Goal: Navigation & Orientation: Find specific page/section

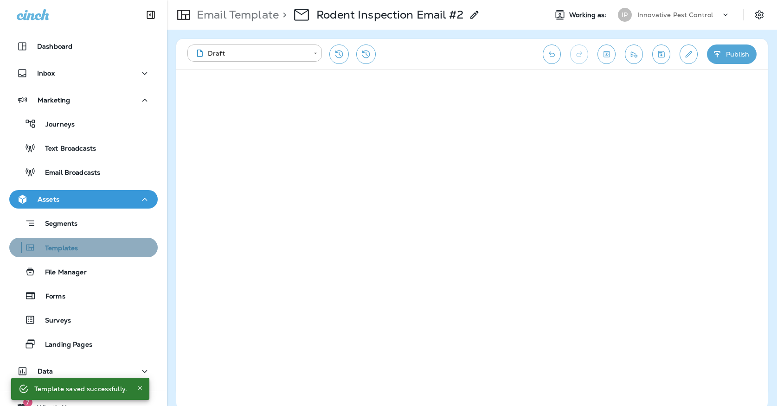
click at [109, 246] on div "Templates" at bounding box center [83, 248] width 141 height 14
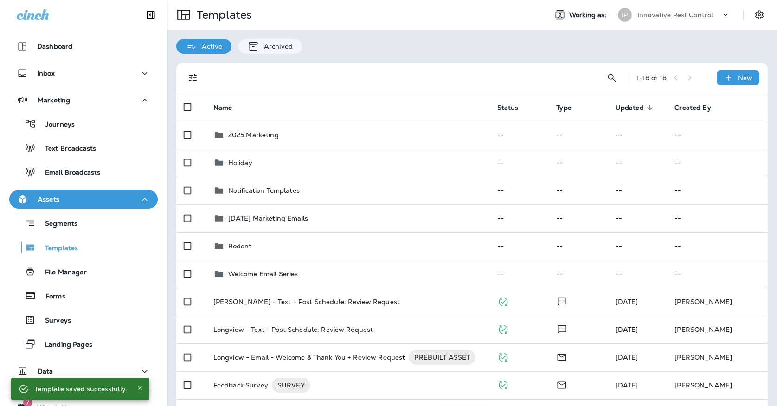
click at [630, 19] on div "IP" at bounding box center [625, 15] width 14 height 14
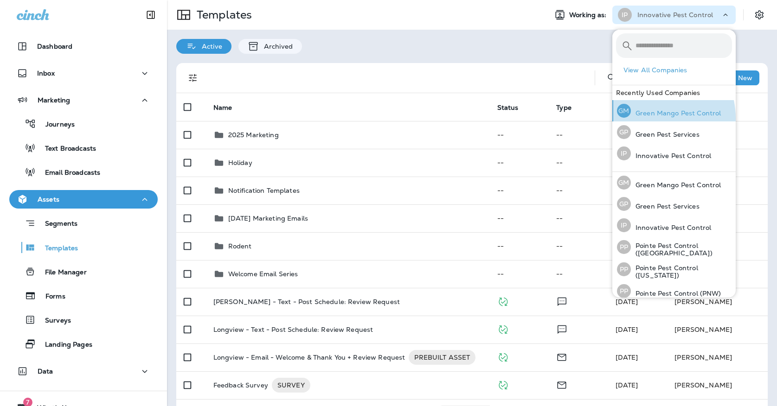
click at [647, 118] on div "GM Green Mango Pest Control" at bounding box center [668, 110] width 111 height 21
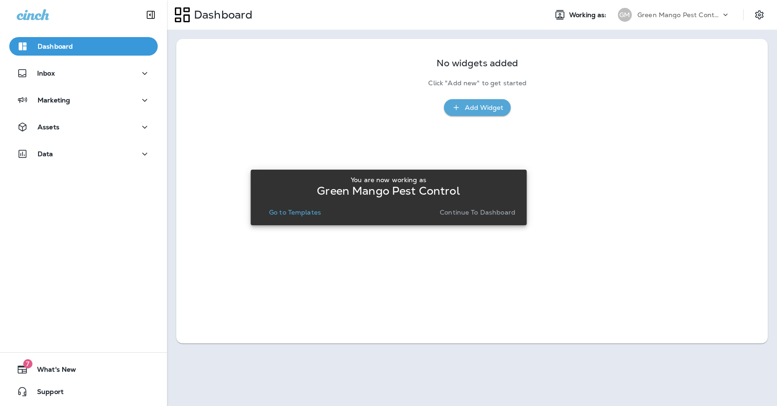
click at [468, 217] on button "Continue to Dashboard" at bounding box center [477, 212] width 83 height 13
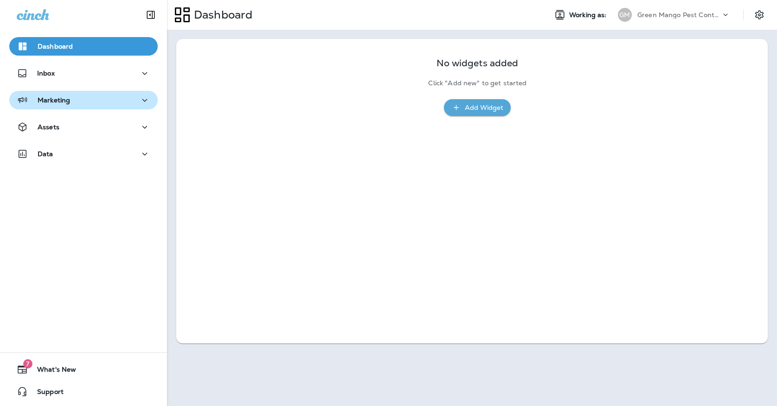
click at [54, 100] on p "Marketing" at bounding box center [54, 99] width 32 height 7
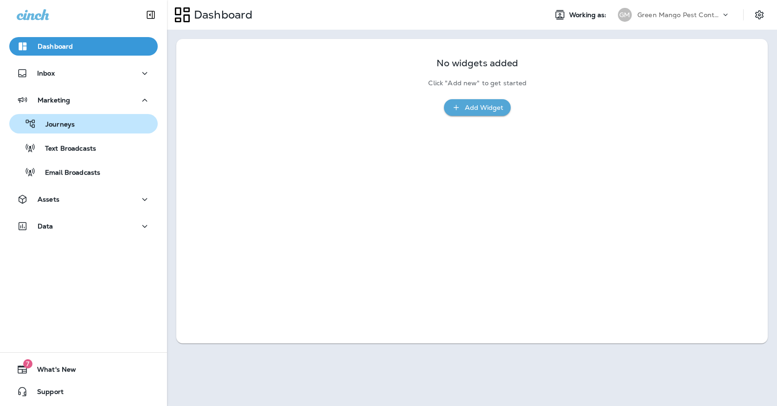
click at [56, 122] on p "Journeys" at bounding box center [55, 125] width 39 height 9
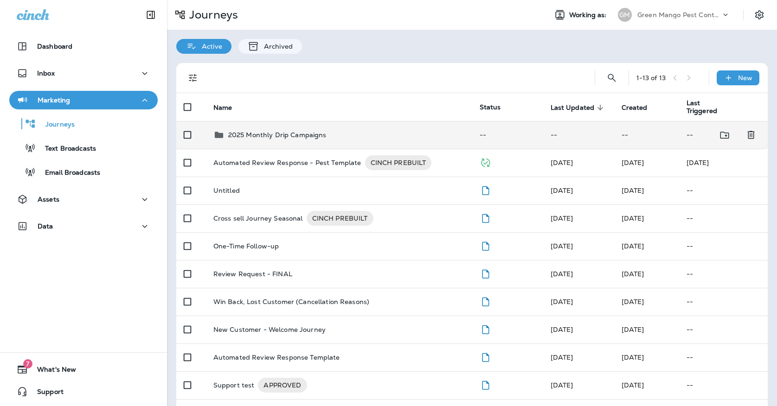
click at [305, 139] on td "2025 Monthly Drip Campaigns" at bounding box center [339, 135] width 266 height 28
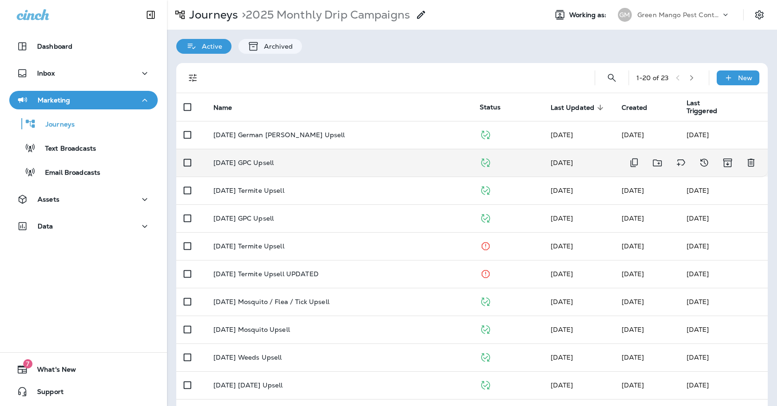
click at [312, 152] on td "October '25 GPC Upsell" at bounding box center [339, 163] width 266 height 28
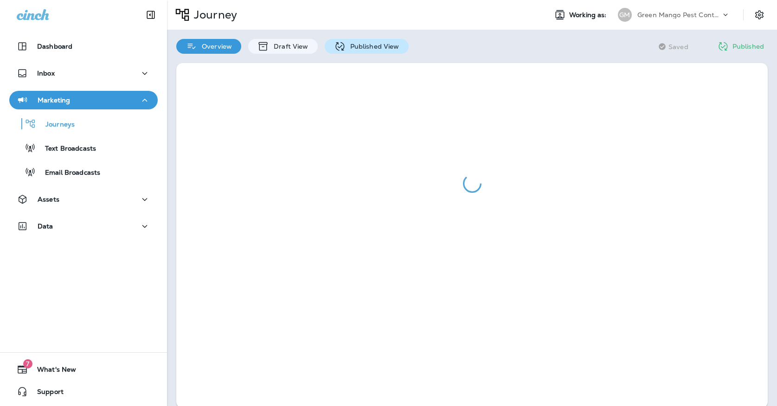
click at [357, 50] on p "Published View" at bounding box center [373, 46] width 54 height 7
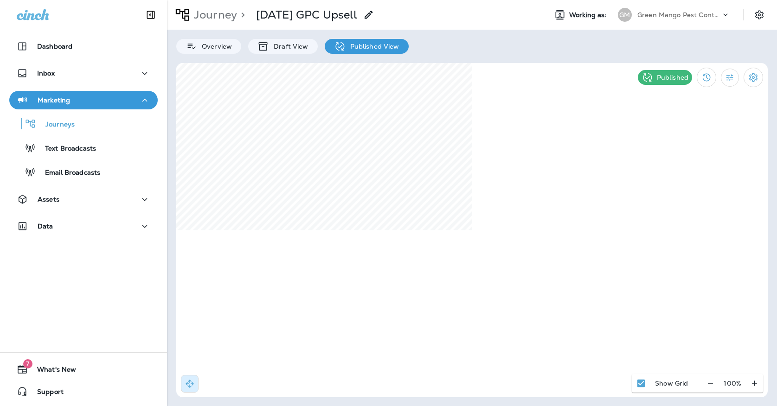
select select "*"
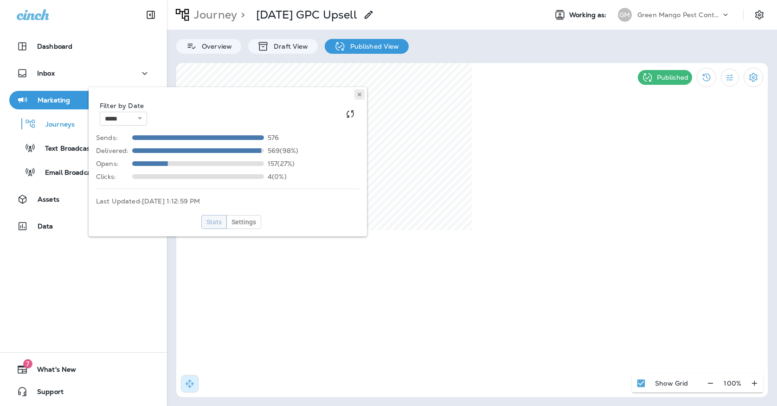
click at [361, 95] on icon at bounding box center [360, 95] width 6 height 6
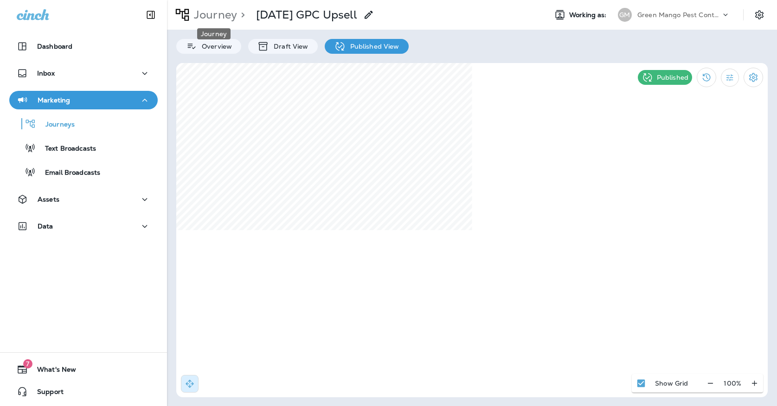
click at [222, 15] on p "Journey" at bounding box center [213, 15] width 47 height 14
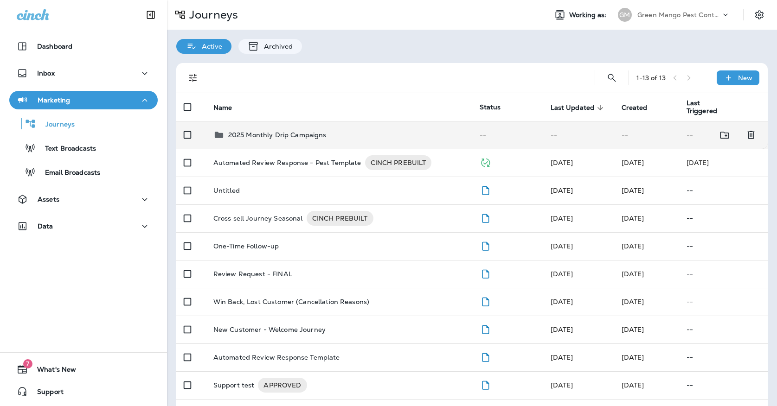
click at [408, 129] on div "2025 Monthly Drip Campaigns" at bounding box center [338, 134] width 251 height 11
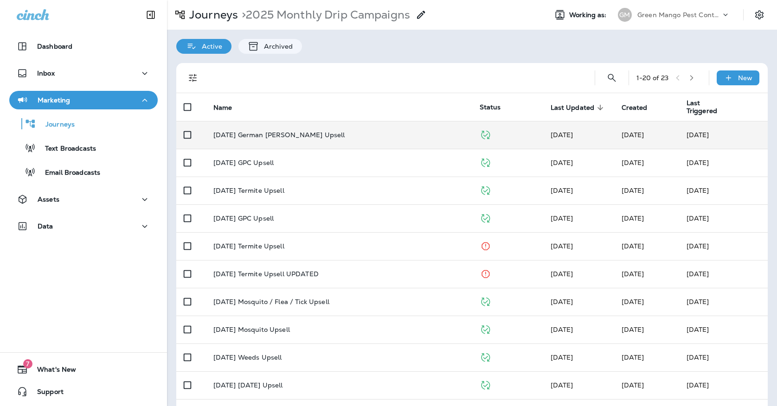
click at [380, 125] on td "[DATE] German [PERSON_NAME] Upsell" at bounding box center [339, 135] width 266 height 28
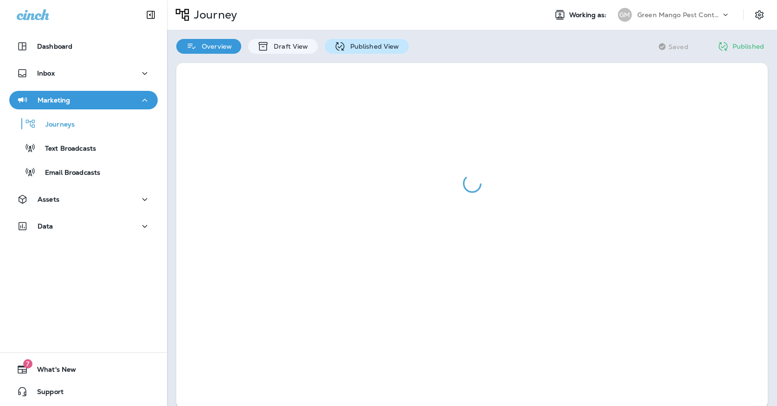
click at [383, 48] on p "Published View" at bounding box center [373, 46] width 54 height 7
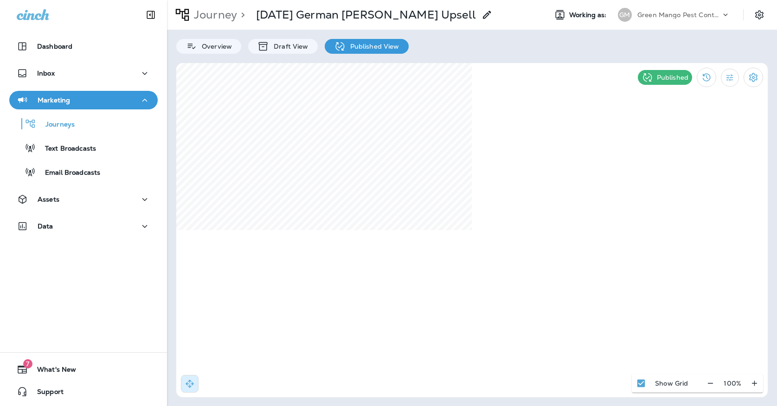
select select "*"
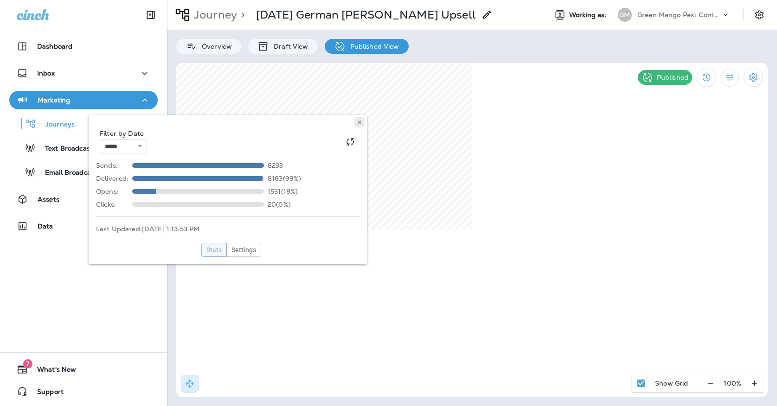
click at [359, 121] on icon at bounding box center [360, 123] width 6 height 6
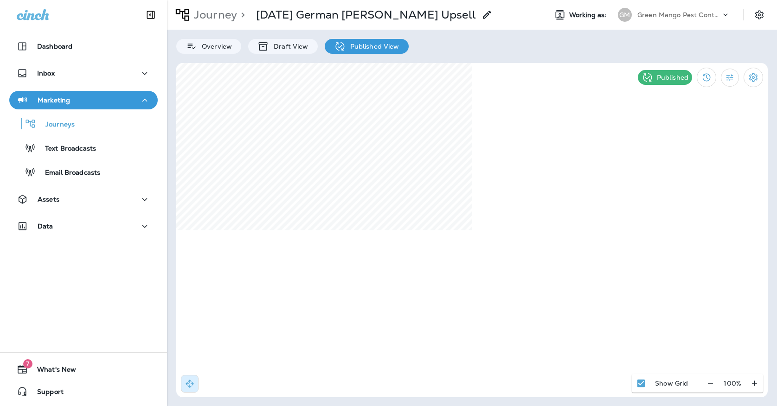
click at [666, 10] on div "Green Mango Pest Control" at bounding box center [678, 15] width 83 height 14
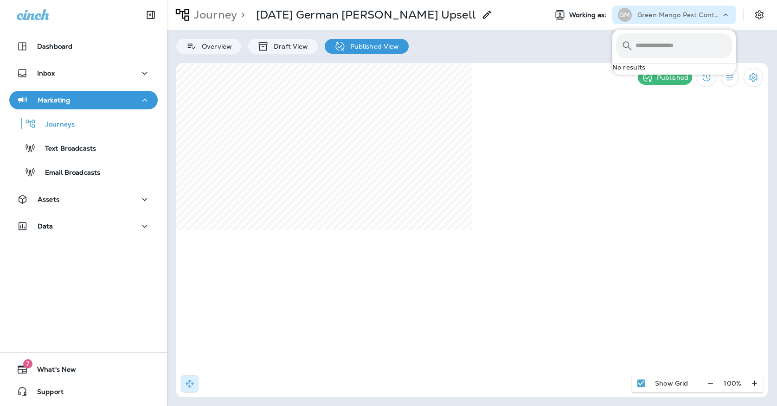
click at [660, 22] on div "GM Green Mango Pest Control" at bounding box center [673, 15] width 123 height 19
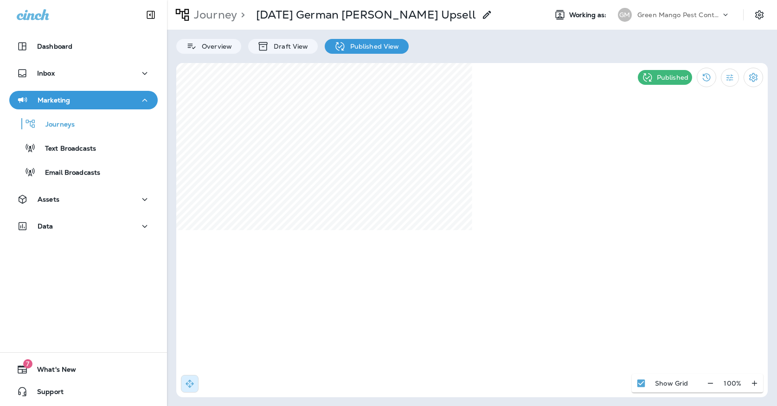
click at [644, 20] on div "Green Mango Pest Control" at bounding box center [678, 15] width 83 height 14
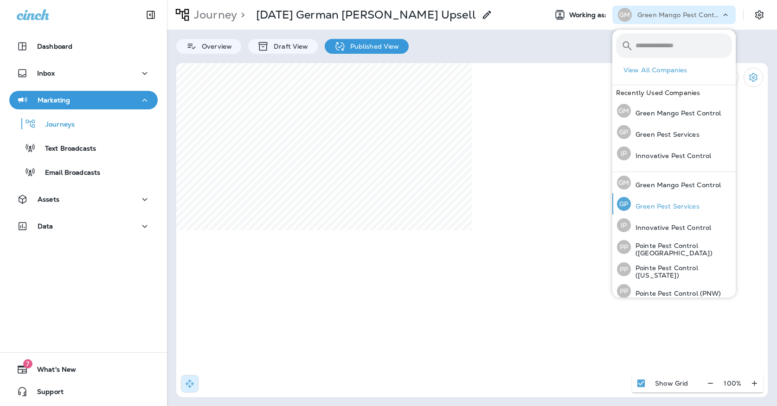
click at [648, 209] on p "Green Pest Services" at bounding box center [665, 206] width 69 height 7
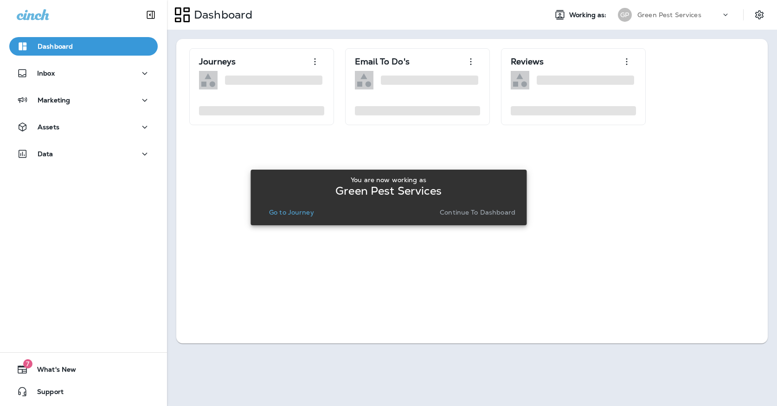
click at [289, 211] on p "Go to Journey" at bounding box center [291, 212] width 45 height 7
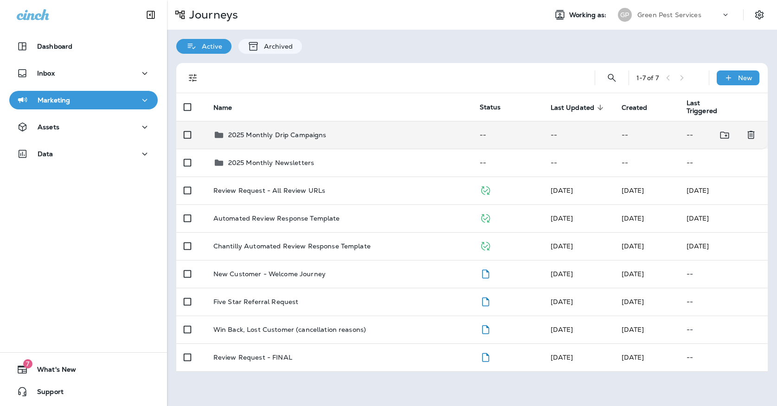
click at [318, 135] on div "2025 Monthly Drip Campaigns" at bounding box center [277, 134] width 98 height 11
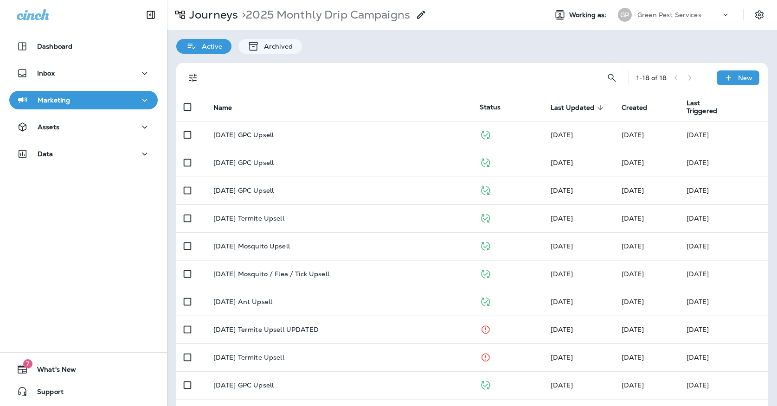
click at [318, 135] on td "[DATE] GPC Upsell" at bounding box center [339, 135] width 266 height 28
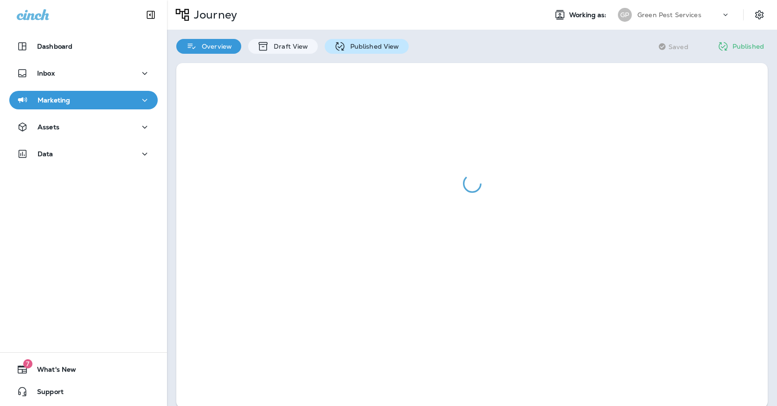
click at [360, 49] on p "Published View" at bounding box center [373, 46] width 54 height 7
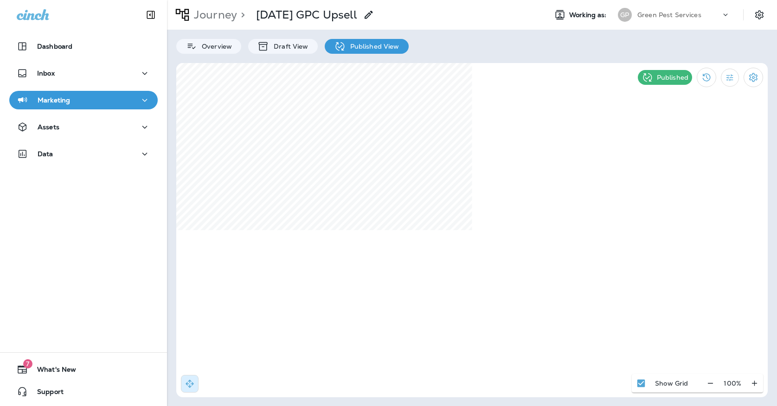
click at [222, 19] on p "Journey" at bounding box center [213, 15] width 47 height 14
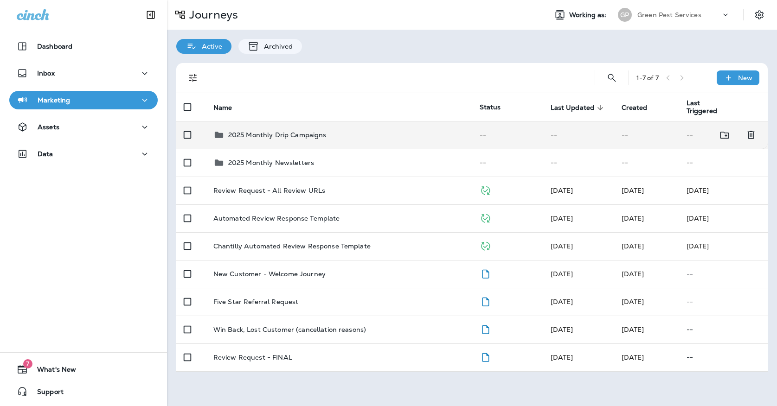
click at [292, 137] on td "2025 Monthly Drip Campaigns" at bounding box center [339, 135] width 266 height 28
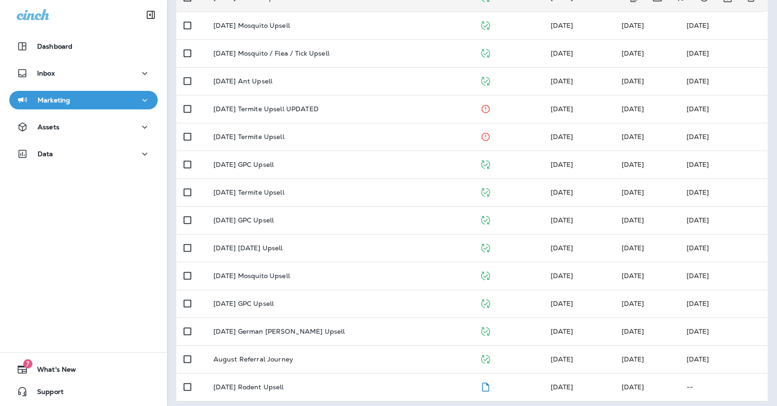
scroll to position [220, 0]
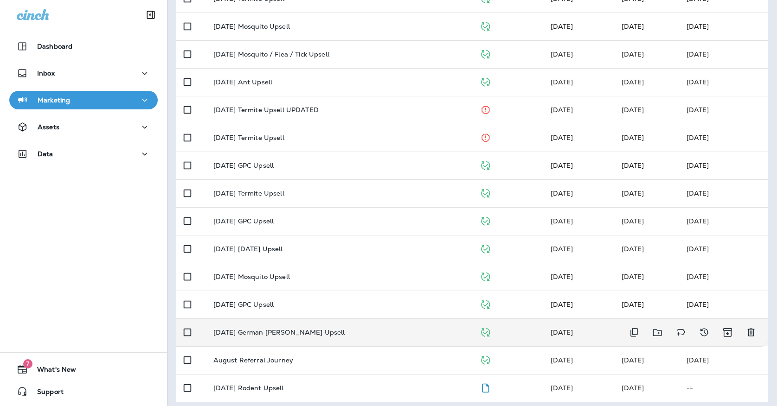
click at [278, 333] on td "[DATE] German [PERSON_NAME] Upsell" at bounding box center [339, 333] width 266 height 28
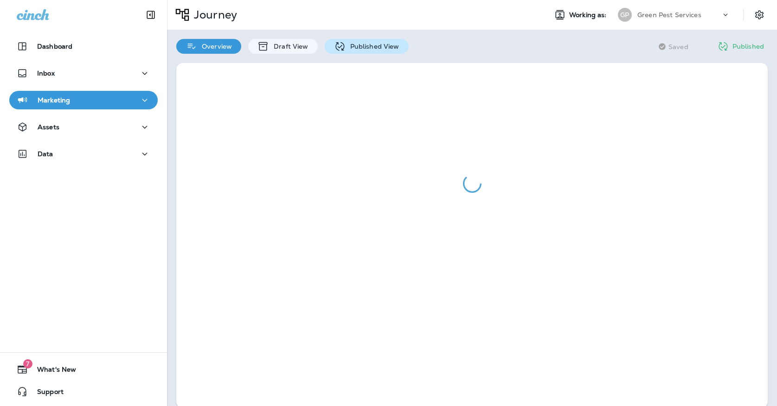
click at [371, 50] on p "Published View" at bounding box center [373, 46] width 54 height 7
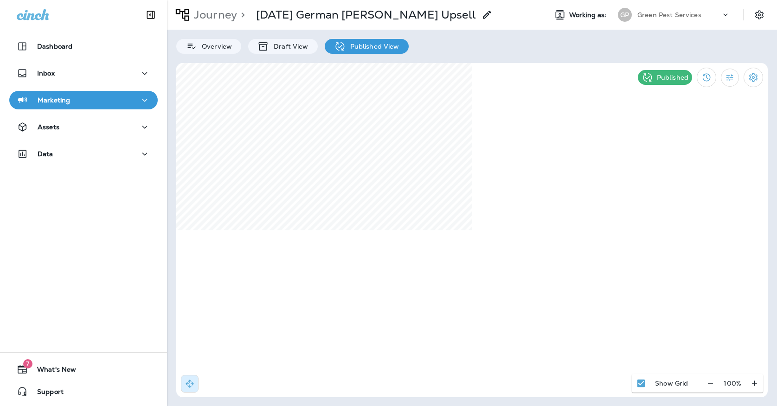
select select "*"
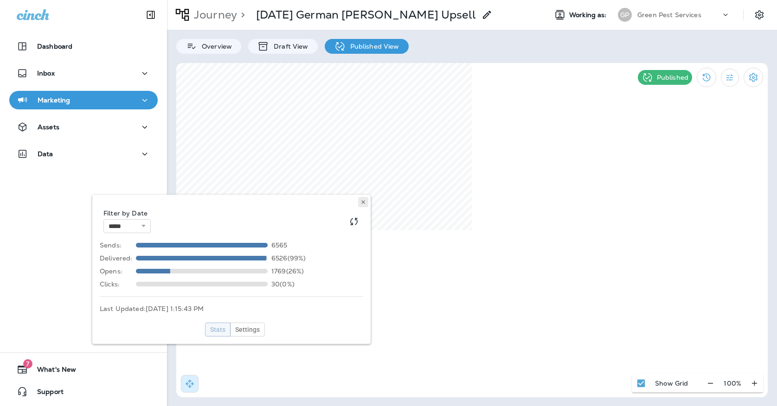
click at [366, 202] on button at bounding box center [363, 202] width 10 height 10
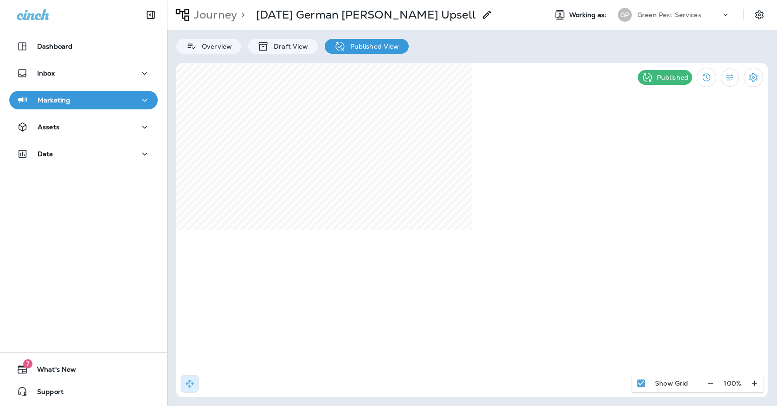
click at [628, 10] on div "GP" at bounding box center [625, 15] width 14 height 14
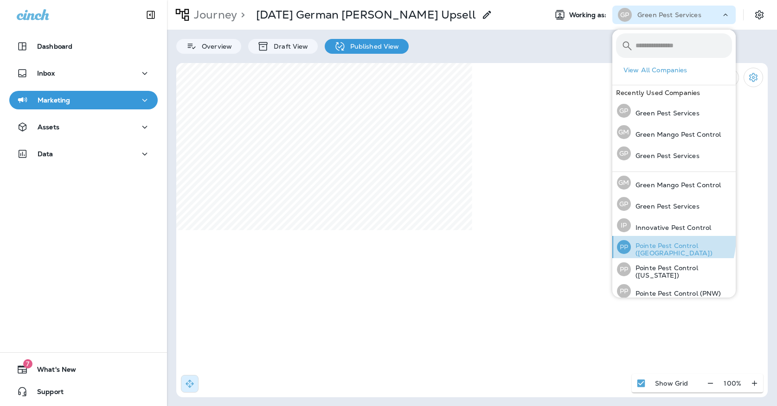
click at [642, 237] on div "PP Pointe Pest Control ([GEOGRAPHIC_DATA])" at bounding box center [674, 247] width 122 height 22
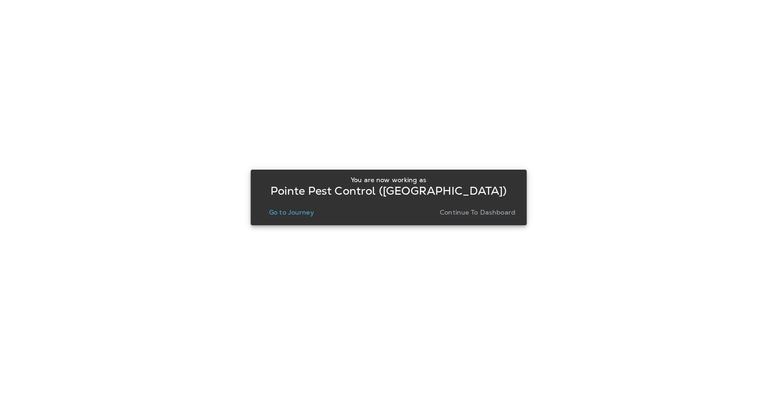
click at [642, 237] on div at bounding box center [388, 203] width 775 height 404
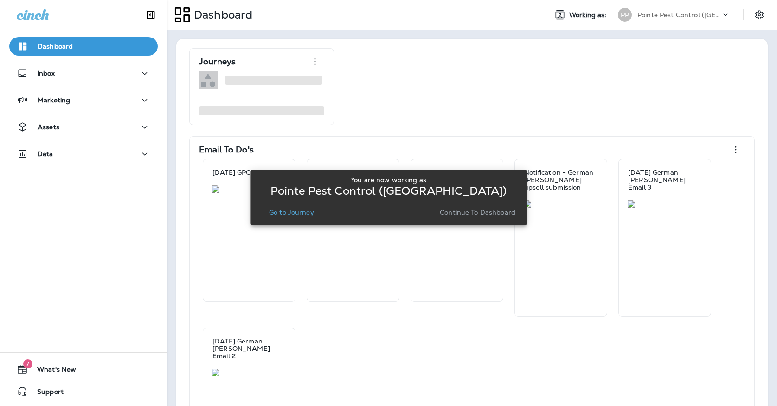
click at [495, 212] on p "Continue to Dashboard" at bounding box center [478, 212] width 76 height 7
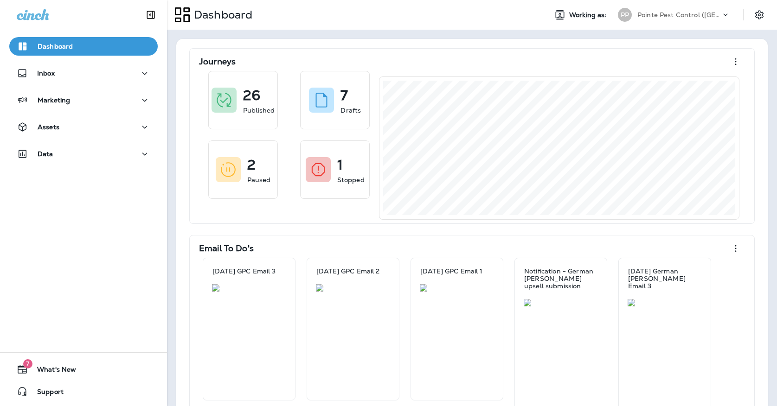
click at [674, 19] on div "Pointe Pest Control ([GEOGRAPHIC_DATA])" at bounding box center [678, 15] width 83 height 14
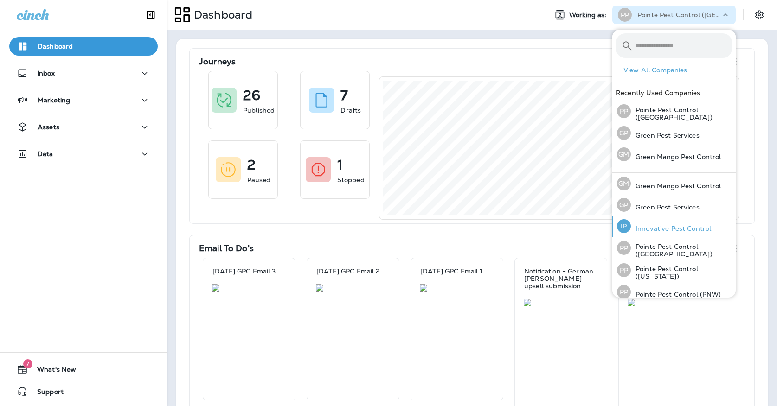
click at [644, 225] on p "Innovative Pest Control" at bounding box center [671, 228] width 80 height 7
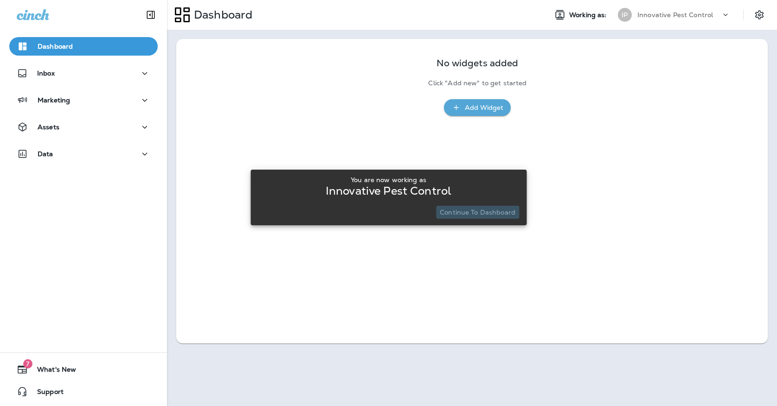
click at [485, 209] on p "Continue to Dashboard" at bounding box center [478, 212] width 76 height 7
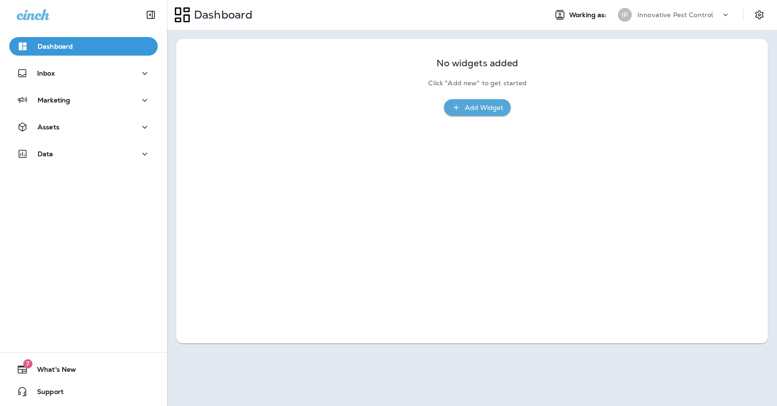
click at [109, 110] on div "Marketing" at bounding box center [83, 102] width 167 height 23
click at [116, 103] on div "Marketing" at bounding box center [84, 101] width 134 height 12
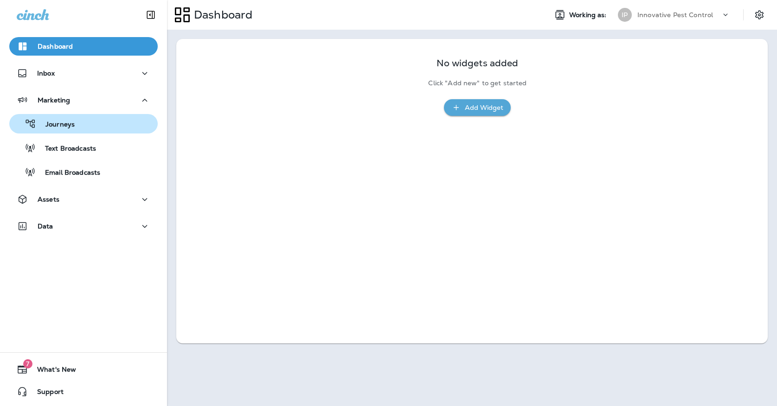
click at [94, 129] on div "Journeys" at bounding box center [83, 124] width 141 height 14
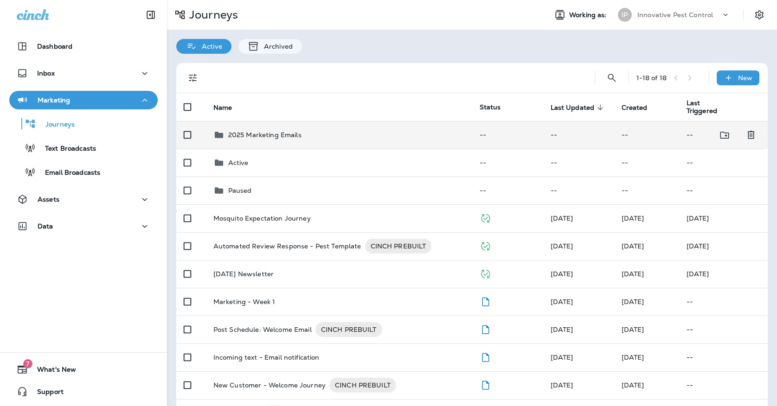
click at [232, 129] on div "2025 Marketing Emails" at bounding box center [264, 134] width 73 height 11
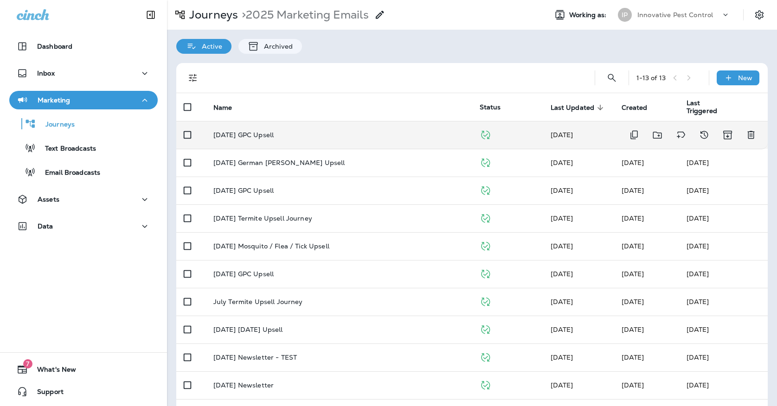
click at [268, 131] on p "[DATE] GPC Upsell" at bounding box center [243, 134] width 60 height 7
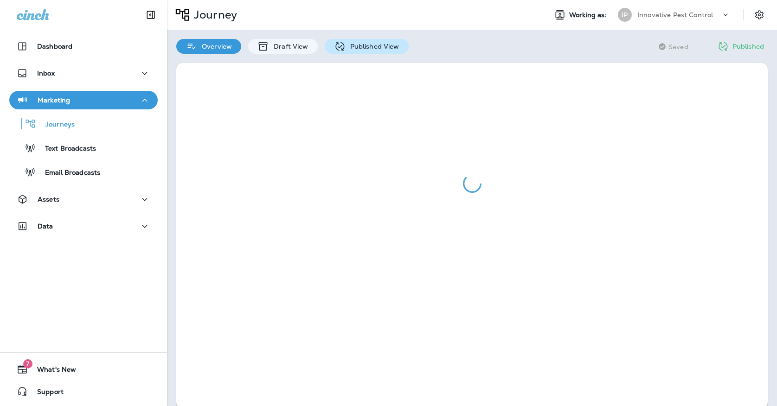
click at [341, 53] on div "Published View" at bounding box center [367, 46] width 84 height 15
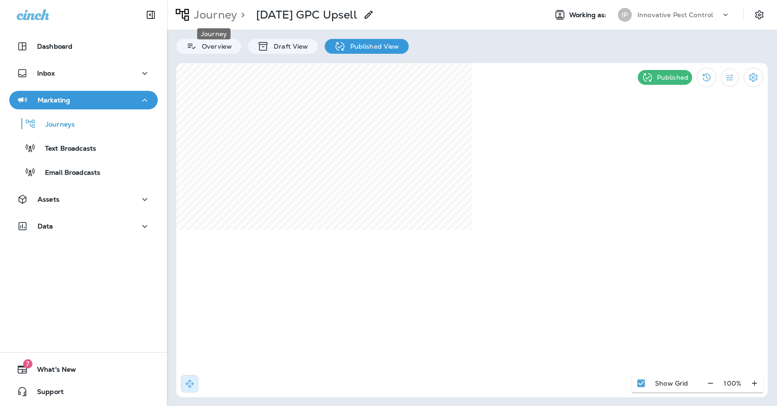
click at [219, 8] on p "Journey" at bounding box center [213, 15] width 47 height 14
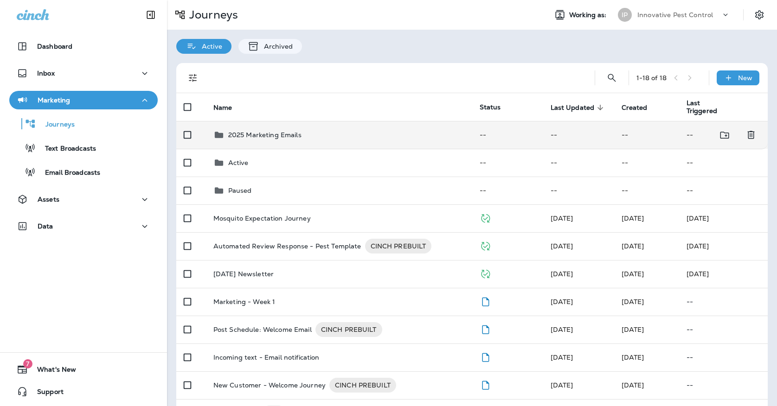
click at [272, 131] on p "2025 Marketing Emails" at bounding box center [264, 134] width 73 height 7
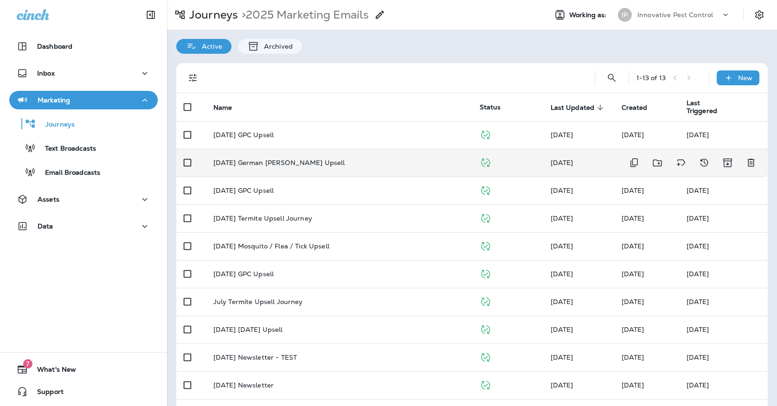
click at [282, 151] on td "[DATE] German [PERSON_NAME] Upsell" at bounding box center [339, 163] width 266 height 28
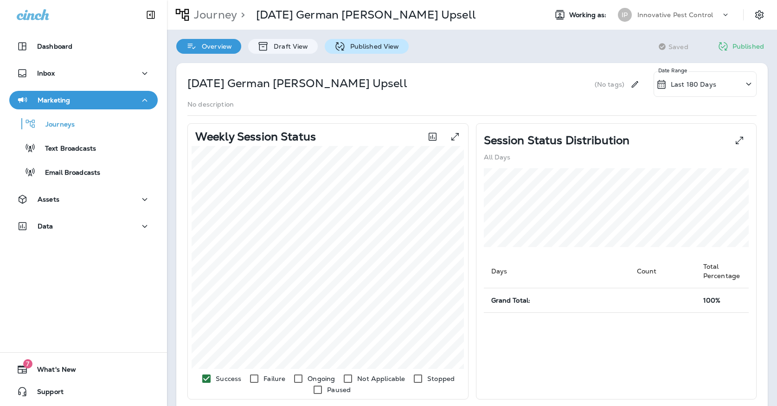
click at [338, 50] on icon at bounding box center [340, 47] width 12 height 12
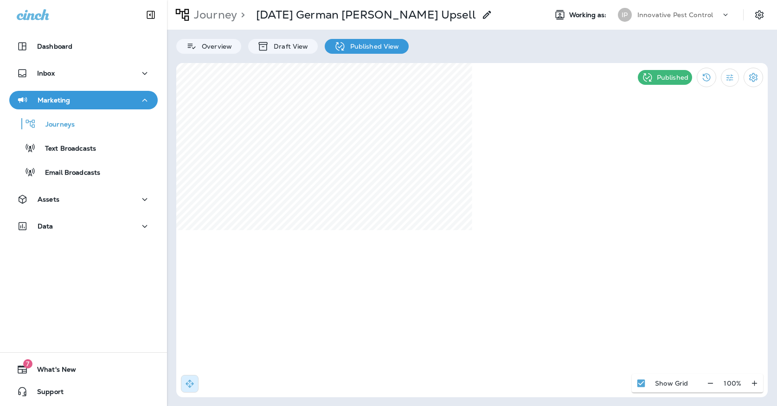
click at [628, 15] on div "IP" at bounding box center [625, 15] width 14 height 14
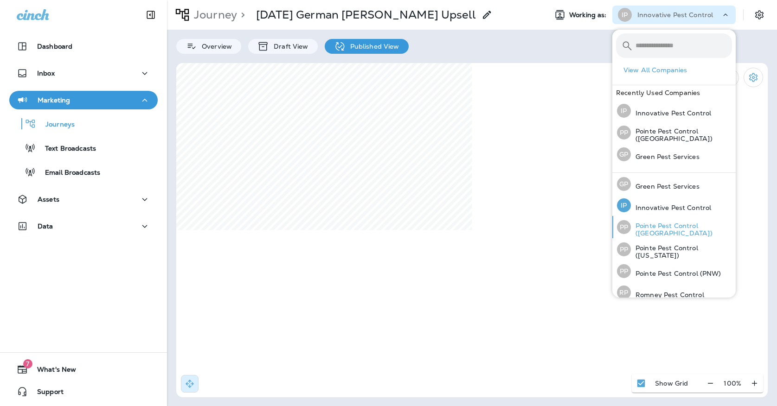
scroll to position [23, 0]
click at [629, 225] on div "PP" at bounding box center [624, 225] width 14 height 14
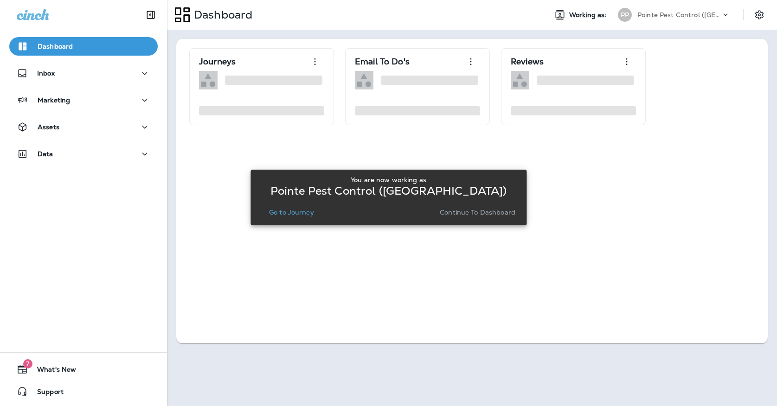
click at [285, 216] on p "Go to Journey" at bounding box center [291, 212] width 45 height 7
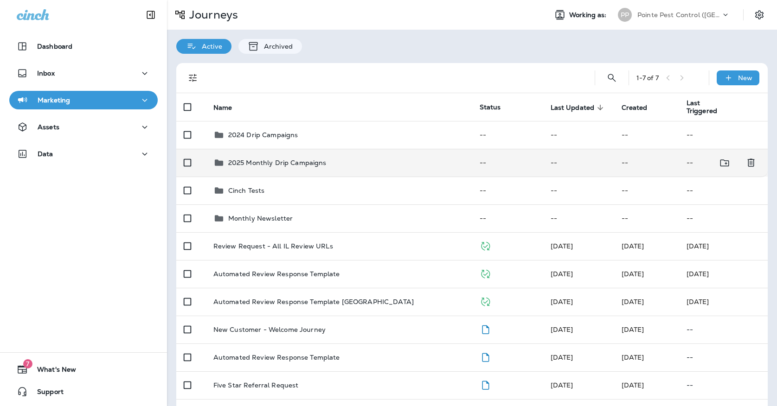
click at [289, 157] on div "2025 Monthly Drip Campaigns" at bounding box center [277, 162] width 98 height 11
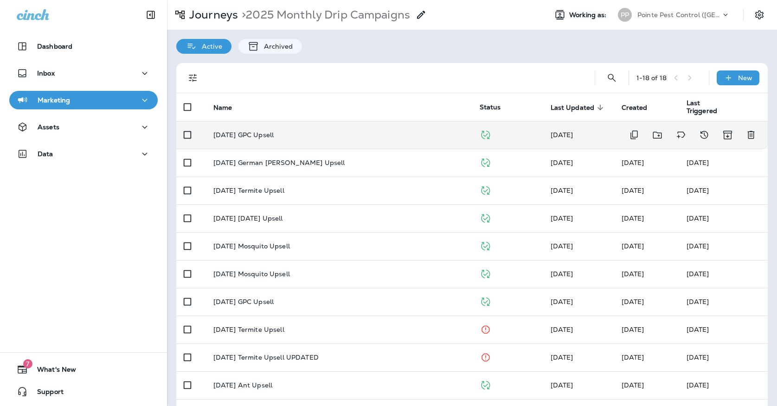
click at [287, 136] on td "[DATE] GPC Upsell" at bounding box center [339, 135] width 266 height 28
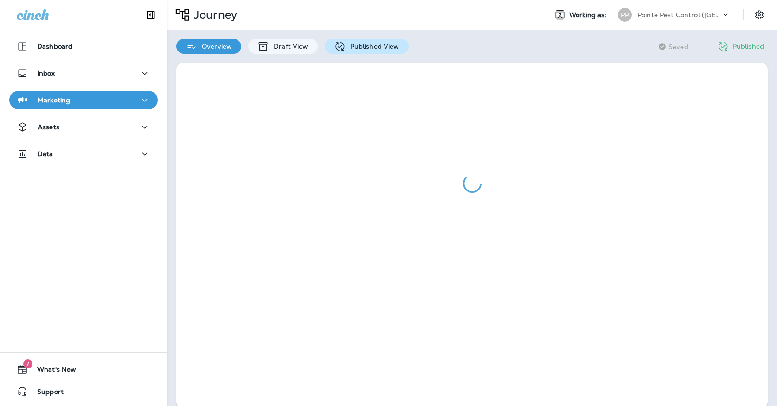
click at [346, 45] on p "Published View" at bounding box center [373, 46] width 54 height 7
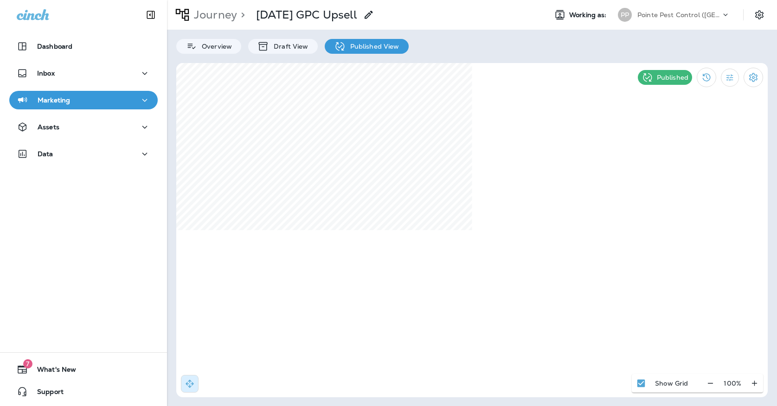
select select "*"
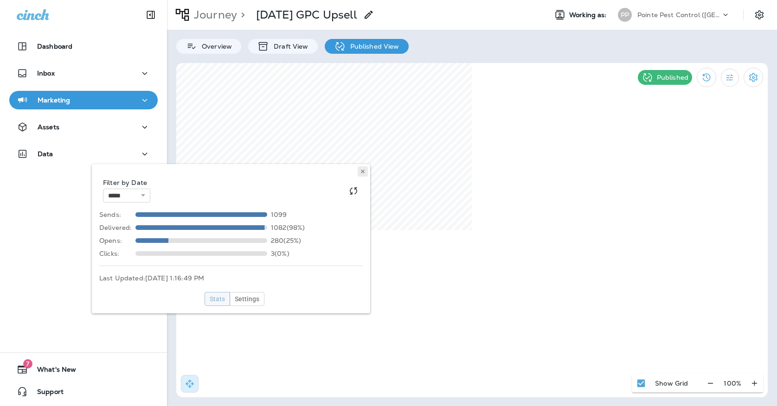
click at [366, 168] on button at bounding box center [363, 172] width 10 height 10
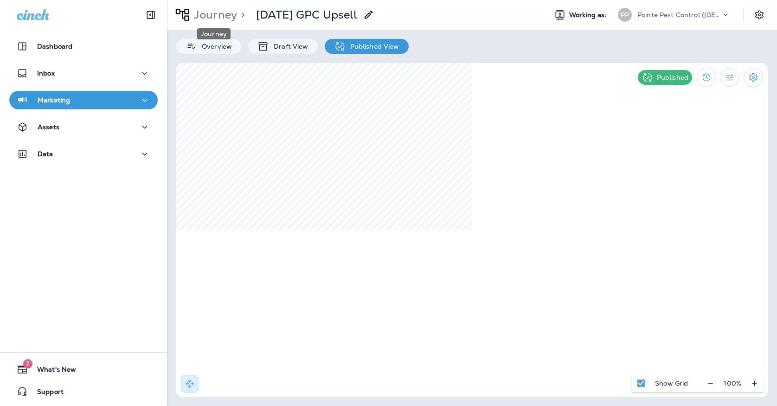
click at [219, 10] on p "Journey" at bounding box center [213, 15] width 47 height 14
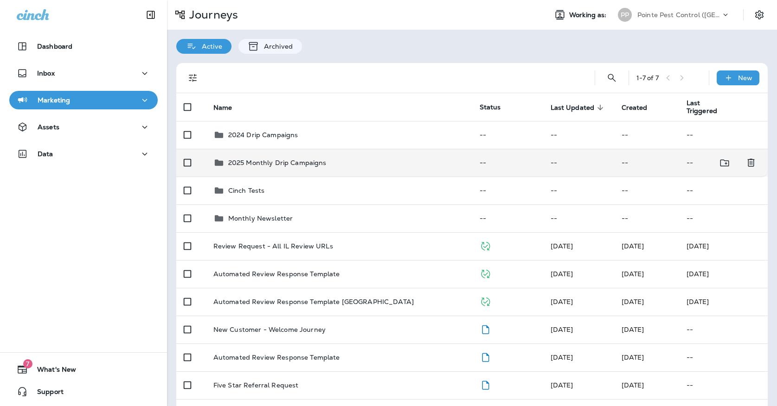
click at [355, 149] on td "2025 Monthly Drip Campaigns" at bounding box center [339, 163] width 266 height 28
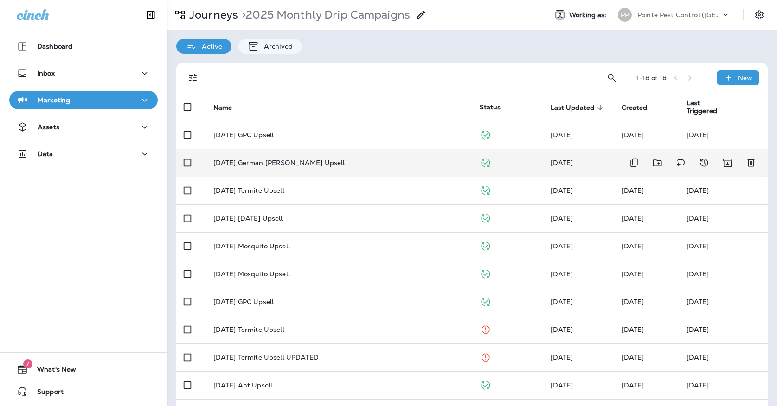
click at [277, 159] on p "[DATE] German [PERSON_NAME] Upsell" at bounding box center [279, 162] width 132 height 7
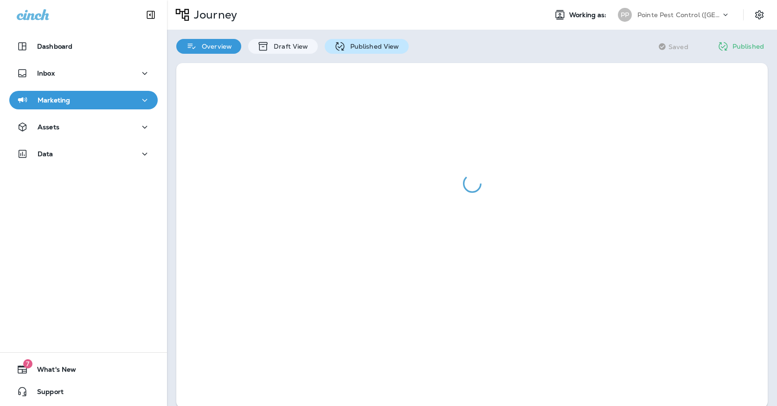
click at [336, 47] on icon at bounding box center [340, 47] width 12 height 12
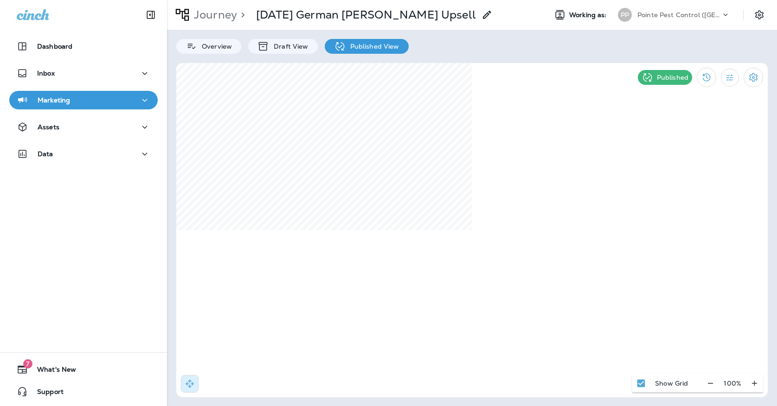
select select "*"
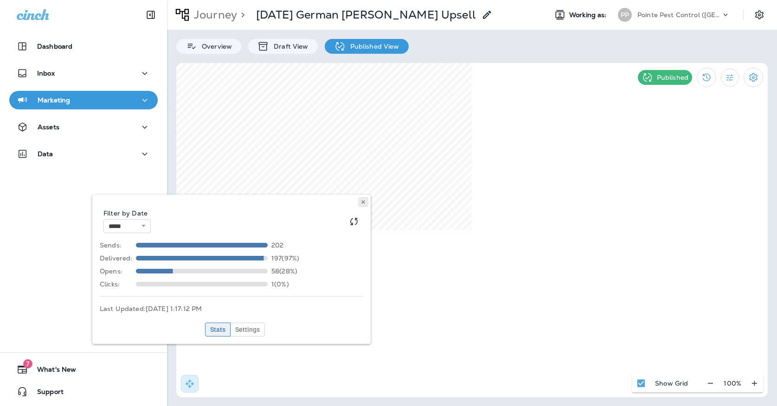
click at [365, 206] on button at bounding box center [363, 202] width 10 height 10
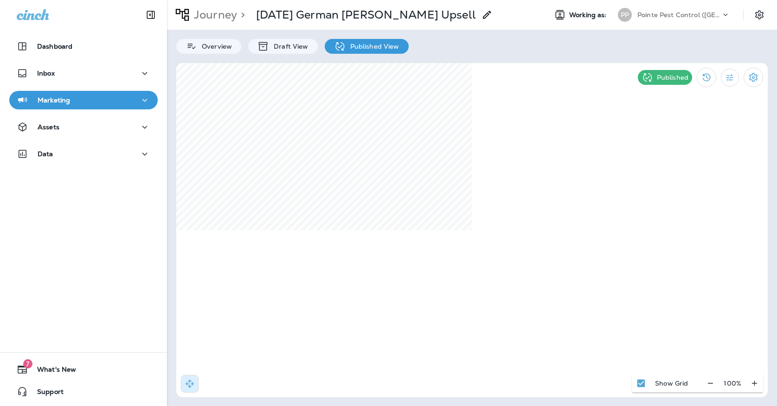
click at [660, 23] on div "PP Pointe Pest Control ([GEOGRAPHIC_DATA])" at bounding box center [673, 15] width 123 height 19
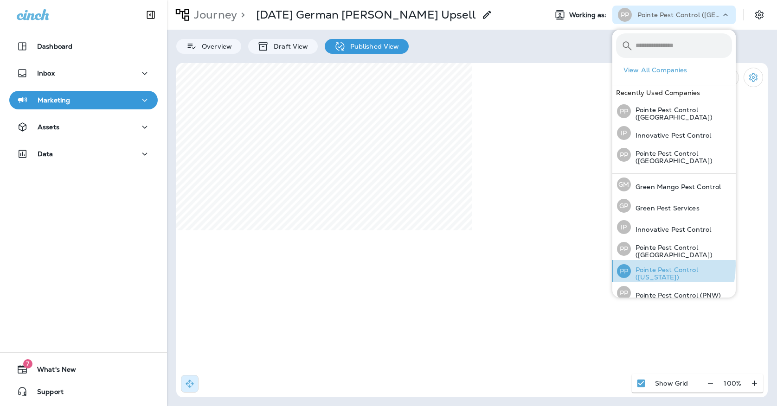
click at [645, 266] on p "Pointe Pest Control ([US_STATE])" at bounding box center [681, 273] width 101 height 15
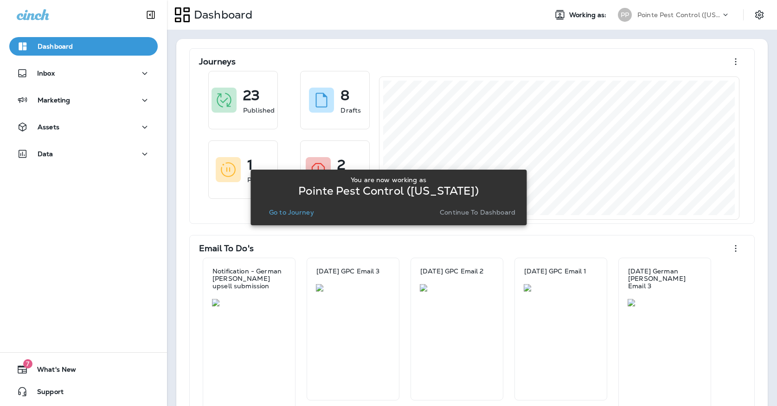
click at [297, 209] on p "Go to Journey" at bounding box center [291, 212] width 45 height 7
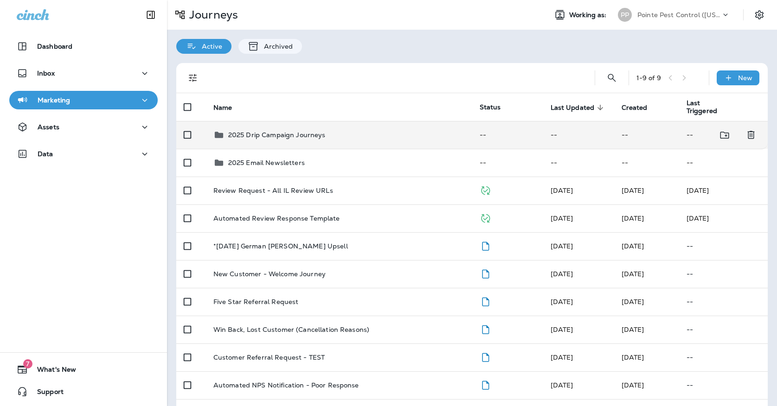
click at [294, 131] on p "2025 Drip Campaign Journeys" at bounding box center [276, 134] width 97 height 7
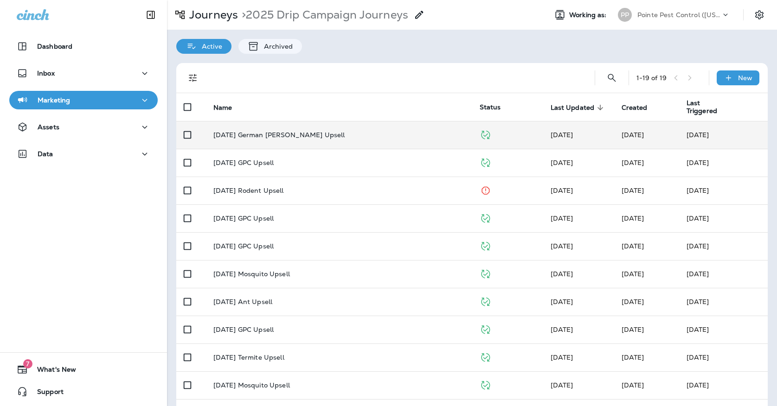
click at [294, 131] on p "[DATE] German [PERSON_NAME] Upsell" at bounding box center [279, 134] width 132 height 7
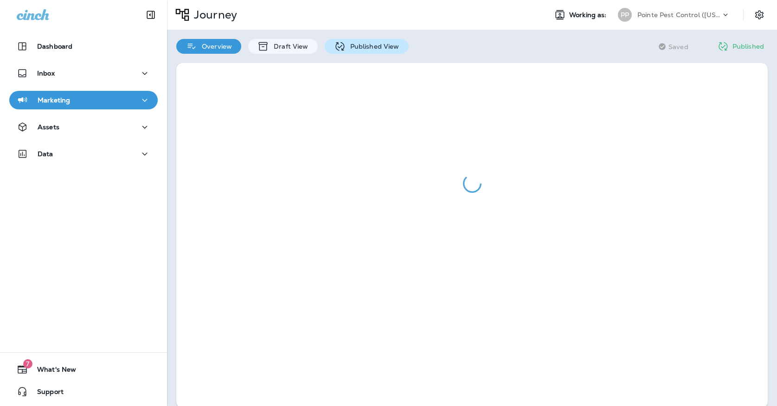
click at [339, 52] on icon at bounding box center [340, 47] width 12 height 12
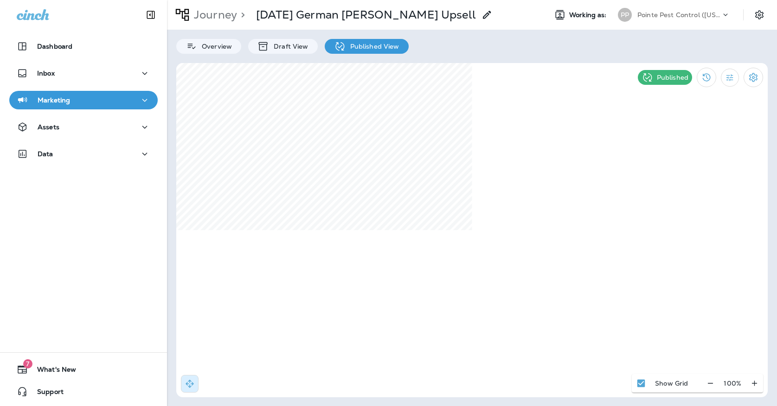
select select "*"
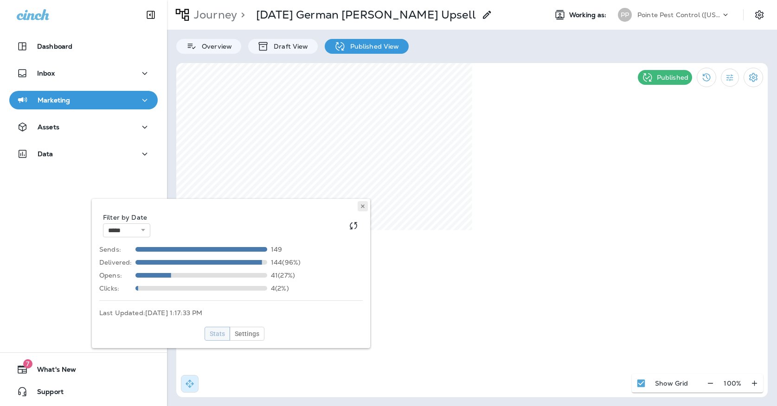
click at [366, 203] on button at bounding box center [363, 206] width 10 height 10
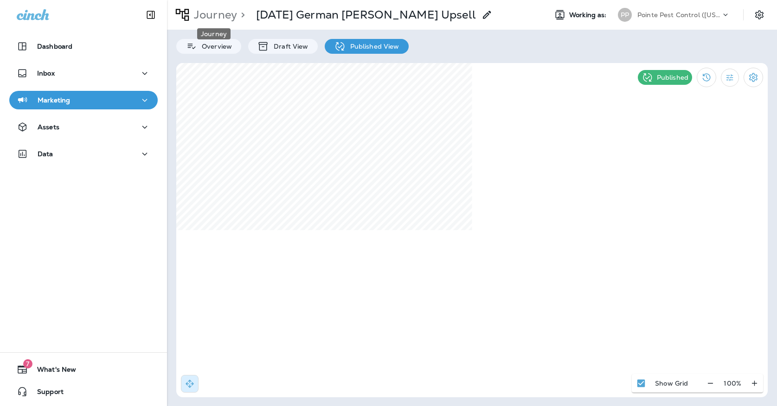
click at [218, 18] on p "Journey" at bounding box center [213, 15] width 47 height 14
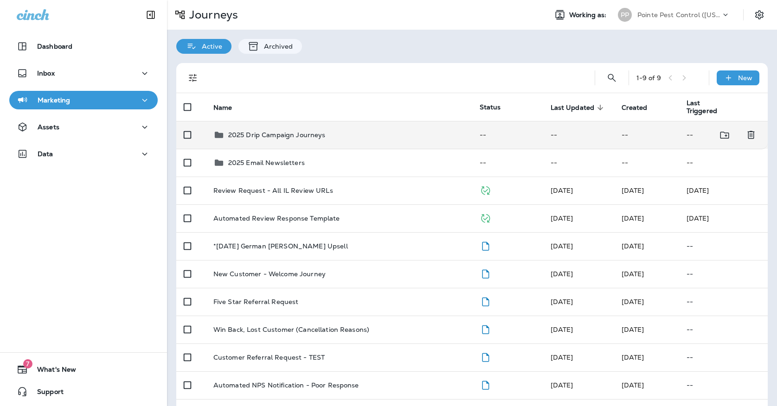
click at [258, 129] on div "2025 Drip Campaign Journeys" at bounding box center [276, 134] width 97 height 11
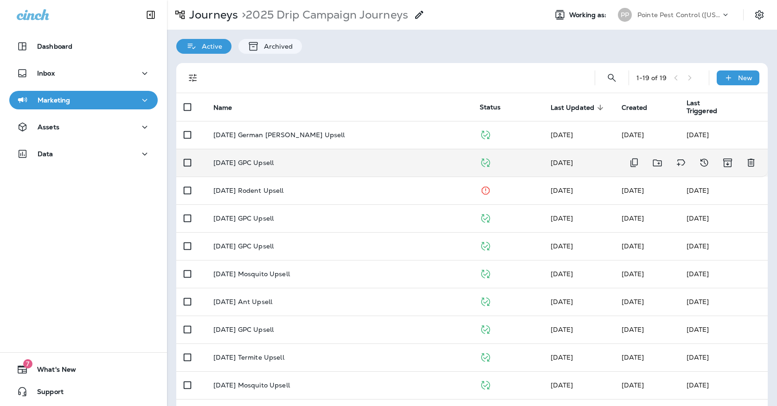
click at [276, 161] on td "[DATE] GPC Upsell" at bounding box center [339, 163] width 266 height 28
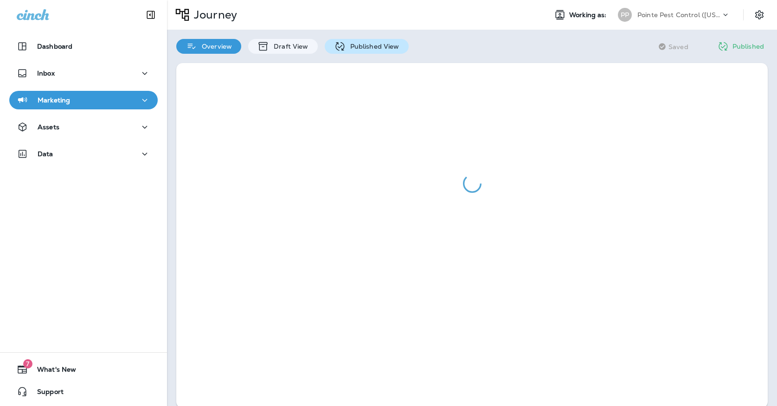
click at [369, 43] on p "Published View" at bounding box center [373, 46] width 54 height 7
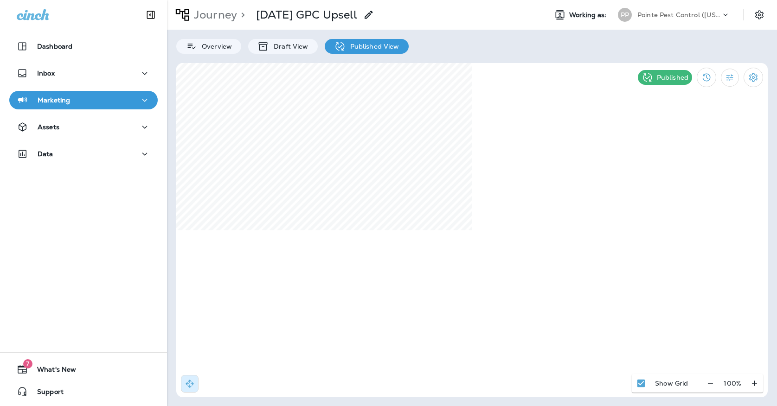
select select "*"
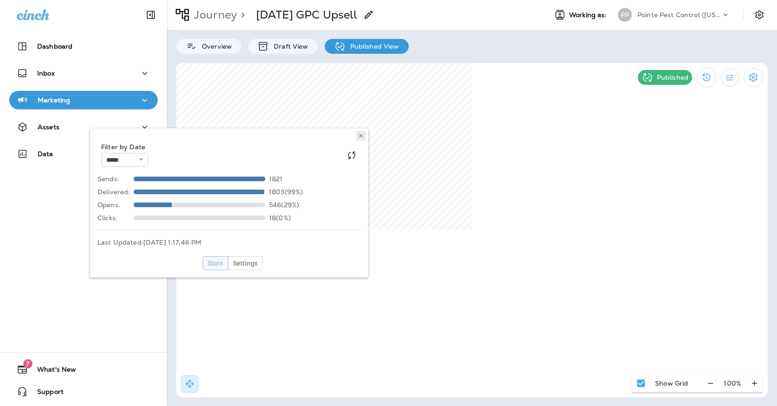
click at [359, 133] on icon at bounding box center [361, 136] width 6 height 6
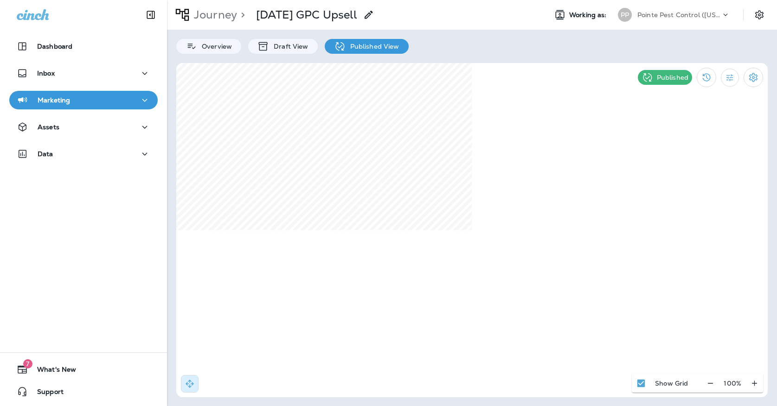
click at [645, 23] on div "PP Pointe Pest Control ([US_STATE])" at bounding box center [673, 15] width 123 height 19
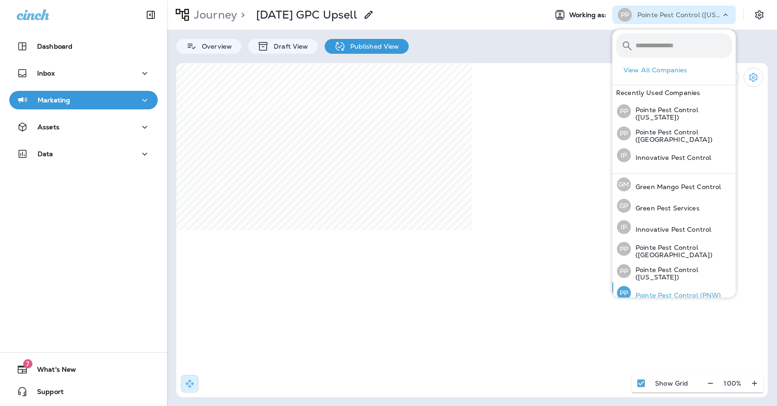
click at [637, 286] on div "PP Pointe Pest Control (PNW)" at bounding box center [669, 292] width 112 height 21
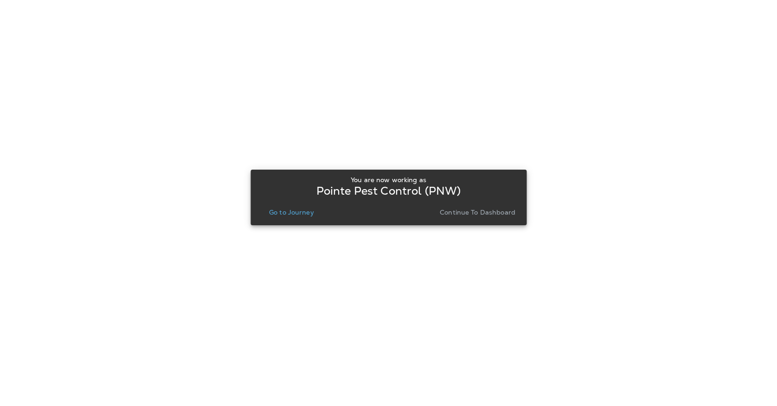
click at [281, 213] on p "Go to Journey" at bounding box center [291, 212] width 45 height 7
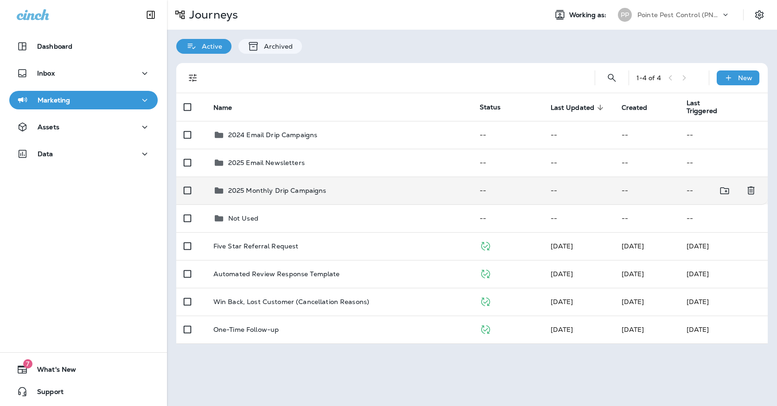
click at [299, 187] on p "2025 Monthly Drip Campaigns" at bounding box center [277, 190] width 98 height 7
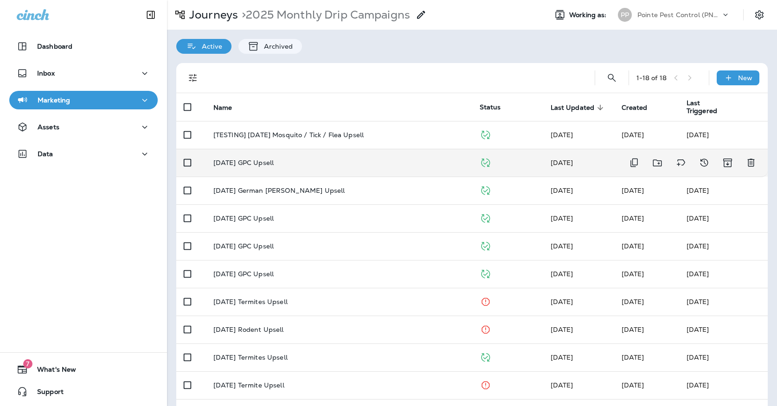
click at [308, 153] on td "[DATE] GPC Upsell" at bounding box center [339, 163] width 266 height 28
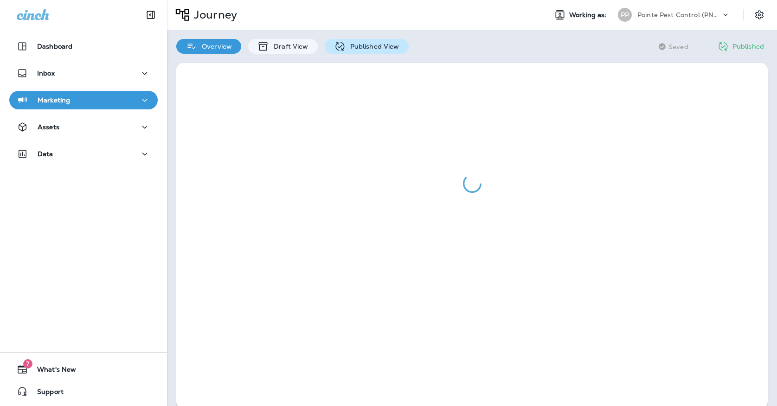
click at [366, 40] on div "Published View" at bounding box center [367, 46] width 84 height 15
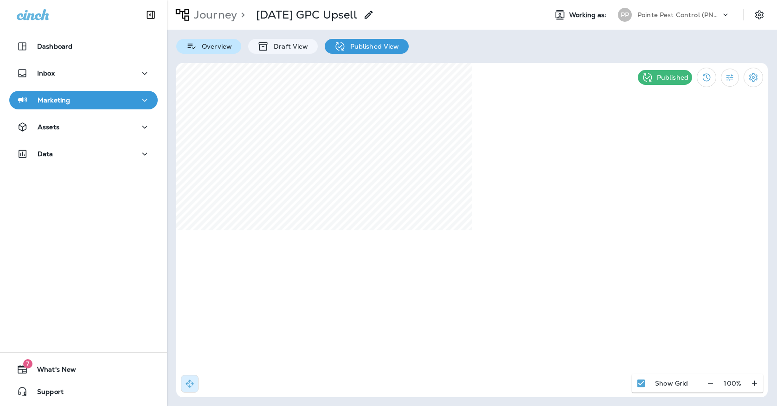
select select "*"
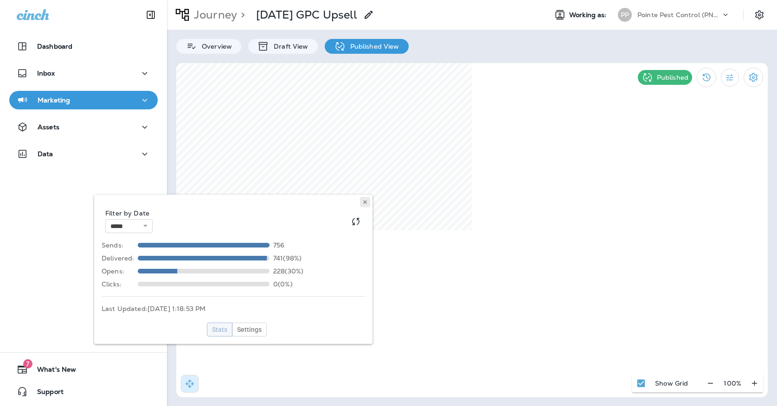
click at [369, 202] on button at bounding box center [365, 202] width 10 height 10
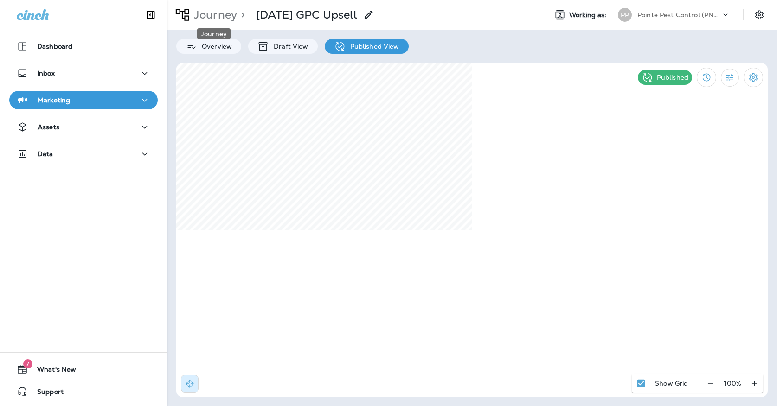
click at [201, 17] on p "Journey" at bounding box center [213, 15] width 47 height 14
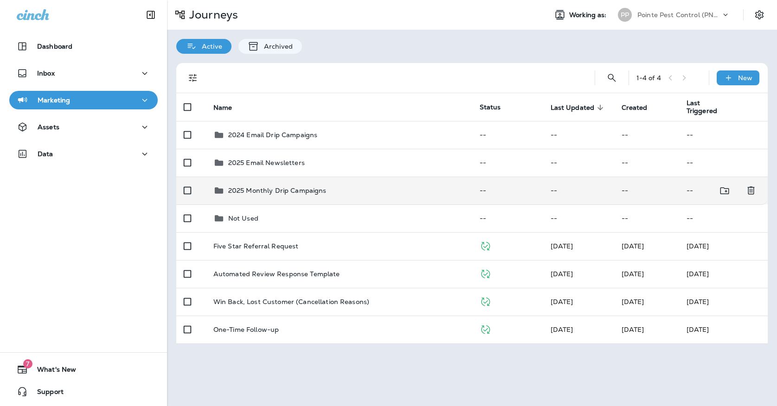
click at [283, 185] on div "2025 Monthly Drip Campaigns" at bounding box center [277, 190] width 98 height 11
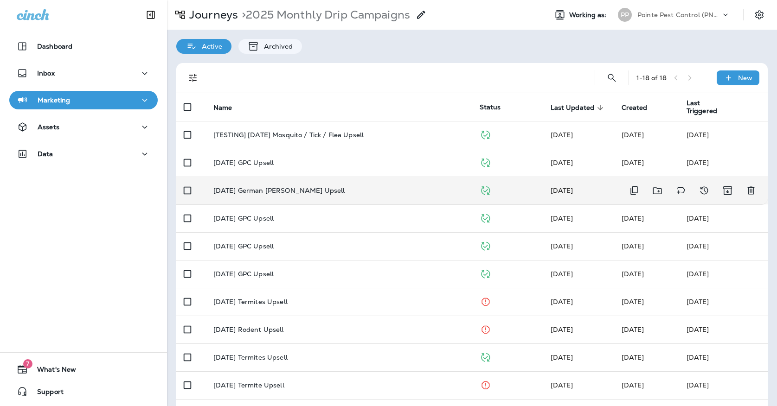
click at [290, 180] on td "[DATE] German [PERSON_NAME] Upsell" at bounding box center [339, 191] width 266 height 28
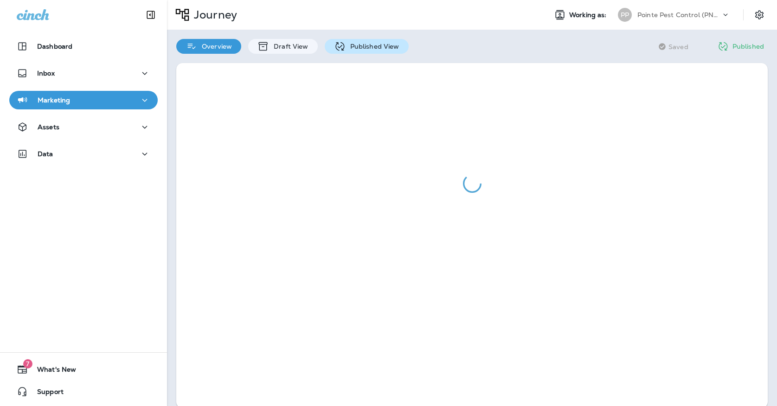
click at [370, 44] on p "Published View" at bounding box center [373, 46] width 54 height 7
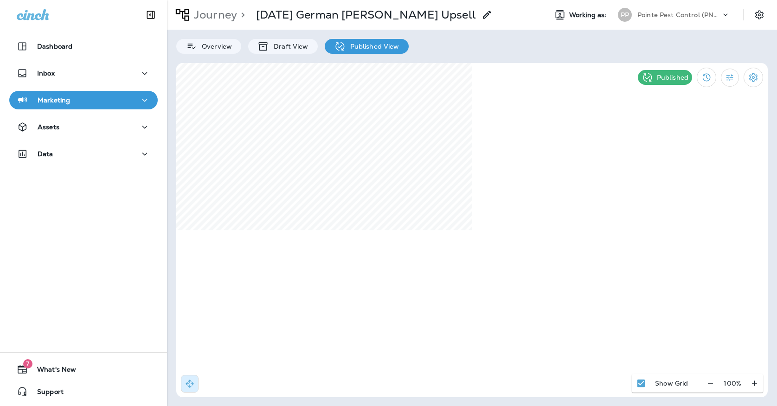
click at [623, 24] on div "PP Pointe Pest Control (PNW)" at bounding box center [673, 15] width 123 height 19
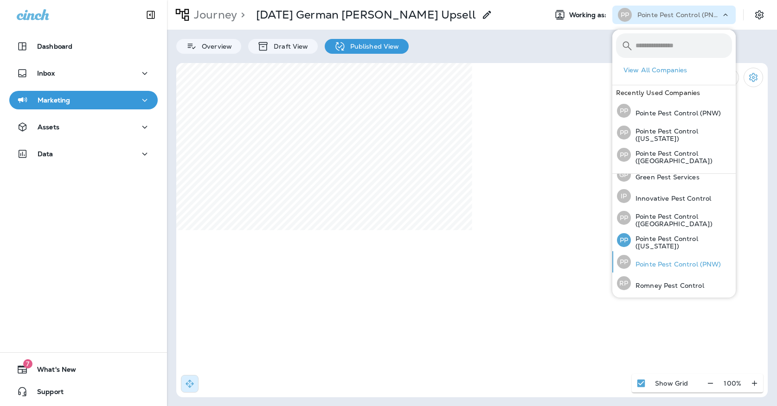
scroll to position [29, 0]
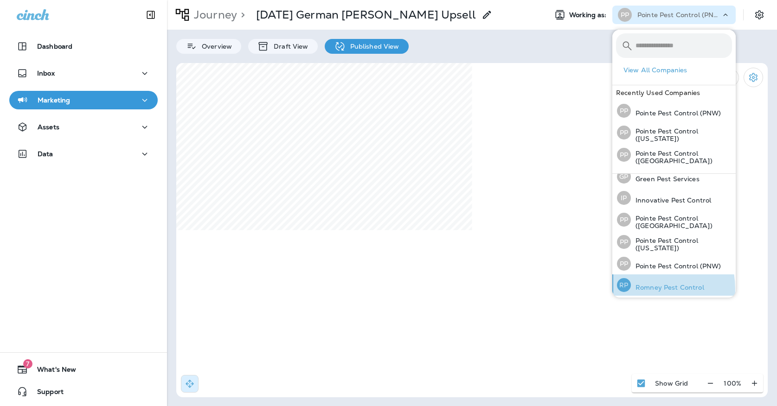
click at [645, 287] on p "Romney Pest Control" at bounding box center [667, 287] width 73 height 7
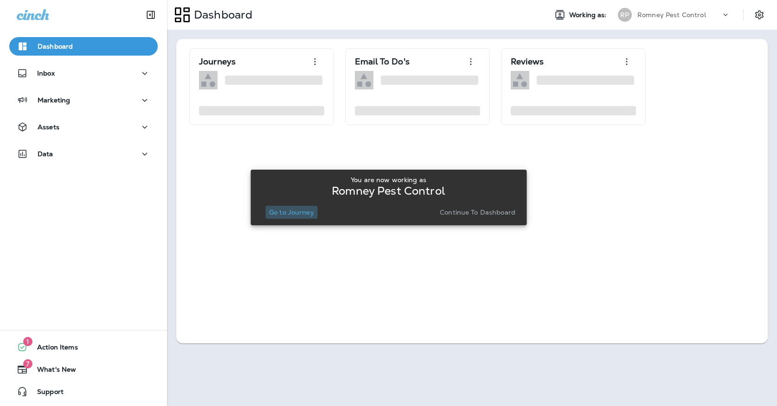
click at [276, 214] on p "Go to Journey" at bounding box center [291, 212] width 45 height 7
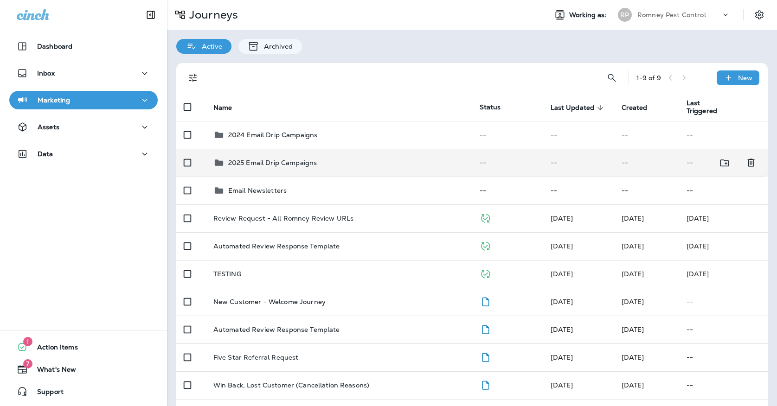
click at [291, 159] on p "2025 Email Drip Campaigns" at bounding box center [272, 162] width 89 height 7
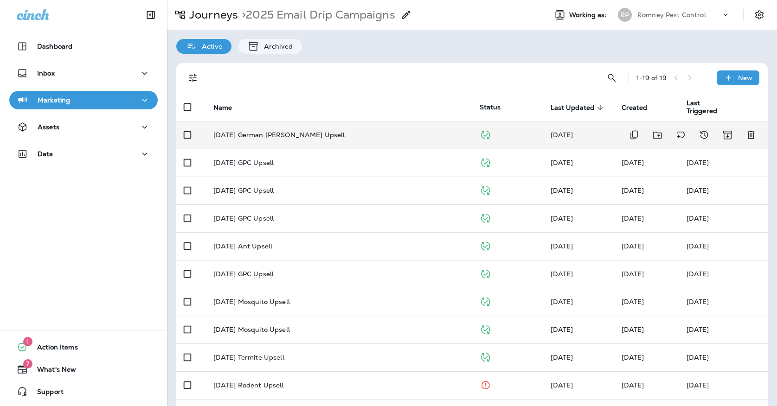
click at [303, 131] on p "[DATE] German [PERSON_NAME] Upsell" at bounding box center [279, 134] width 132 height 7
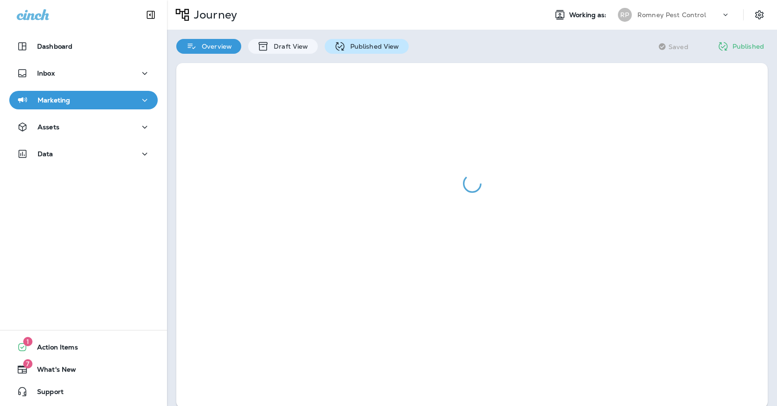
click at [357, 50] on p "Published View" at bounding box center [373, 46] width 54 height 7
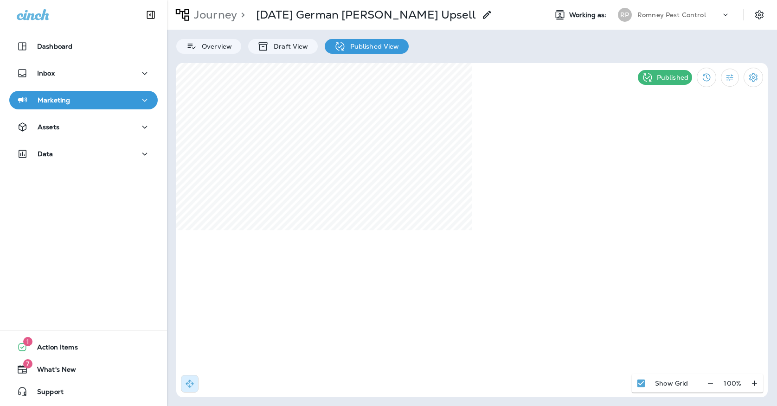
select select "*"
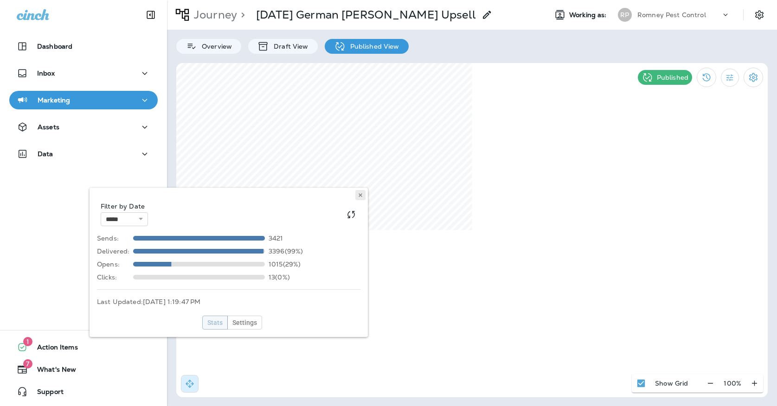
click at [360, 195] on use at bounding box center [360, 195] width 3 height 4
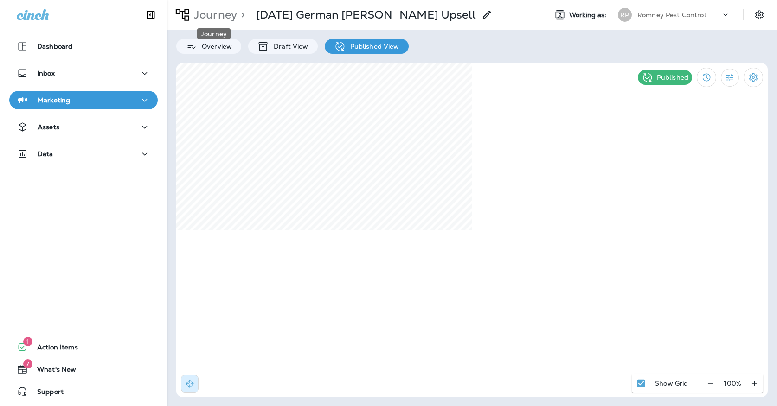
click at [191, 14] on p "Journey" at bounding box center [213, 15] width 47 height 14
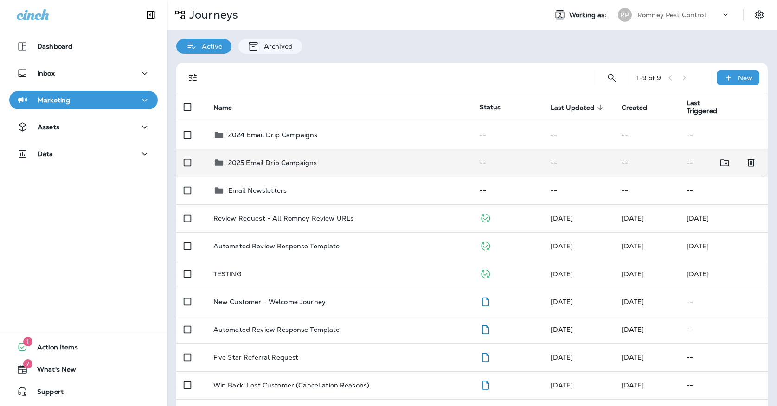
click at [288, 149] on td "2025 Email Drip Campaigns" at bounding box center [339, 163] width 266 height 28
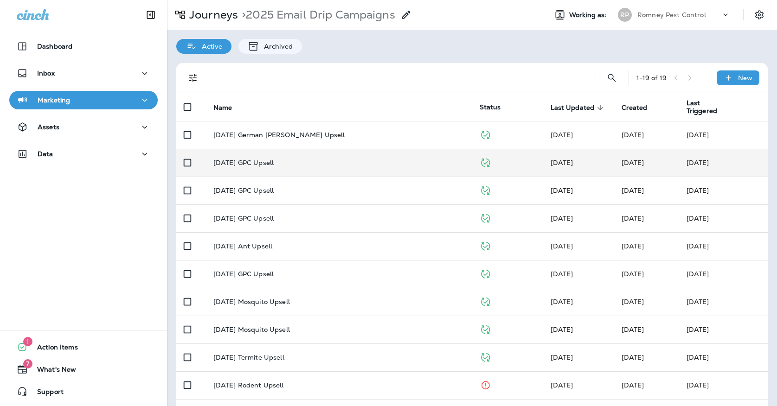
click at [289, 159] on div "[DATE] GPC Upsell" at bounding box center [338, 162] width 251 height 7
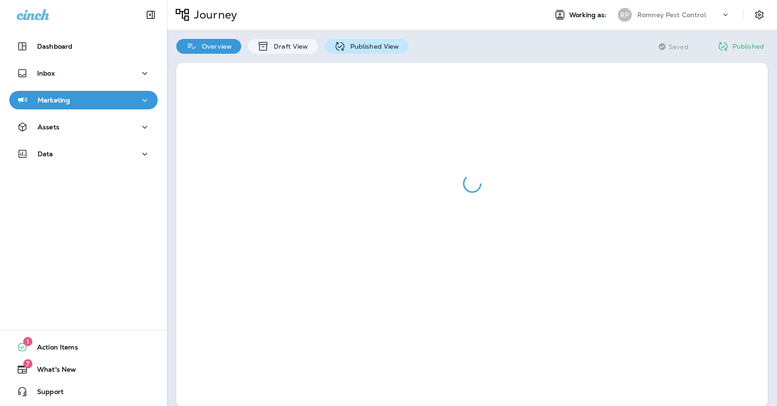
click at [367, 47] on p "Published View" at bounding box center [373, 46] width 54 height 7
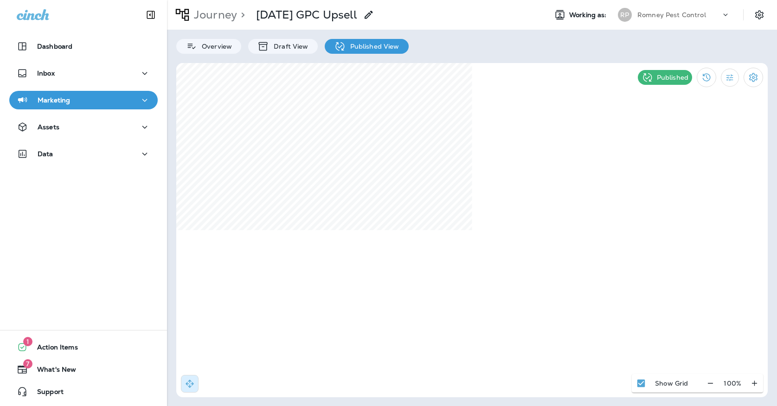
select select "*"
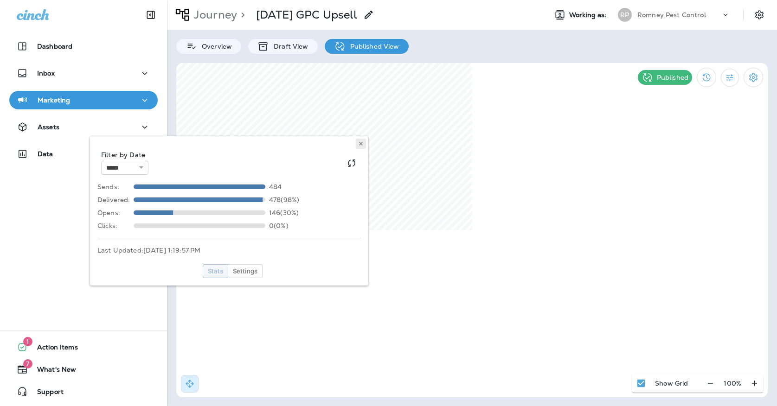
click at [359, 141] on icon at bounding box center [361, 144] width 6 height 6
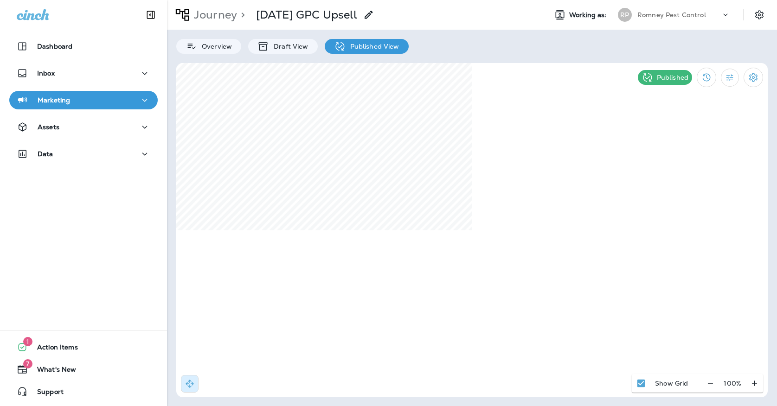
click at [142, 96] on icon "button" at bounding box center [144, 101] width 11 height 12
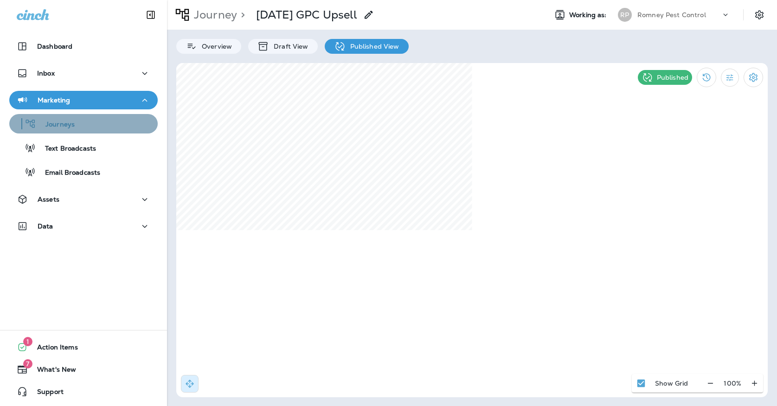
click at [112, 130] on div "Journeys" at bounding box center [83, 124] width 141 height 14
